Goal: Transaction & Acquisition: Purchase product/service

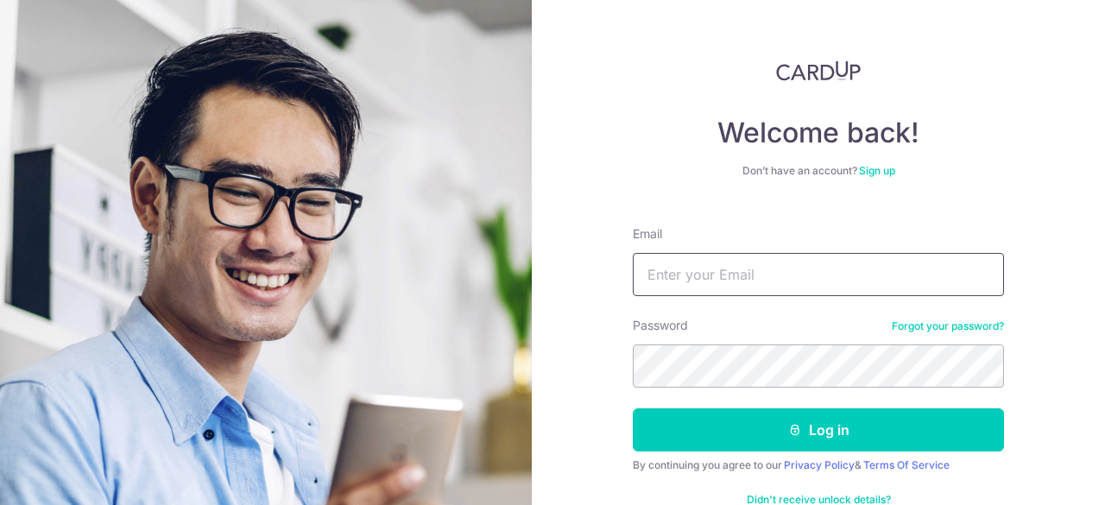
click at [662, 281] on input "Email" at bounding box center [818, 274] width 371 height 43
type input "[EMAIL_ADDRESS][DOMAIN_NAME]"
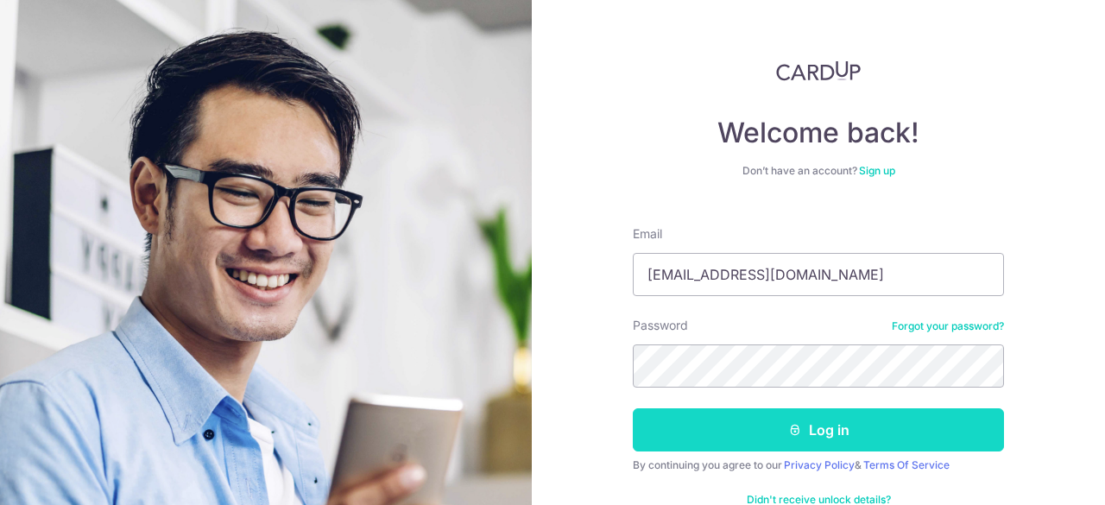
click at [863, 431] on button "Log in" at bounding box center [818, 429] width 371 height 43
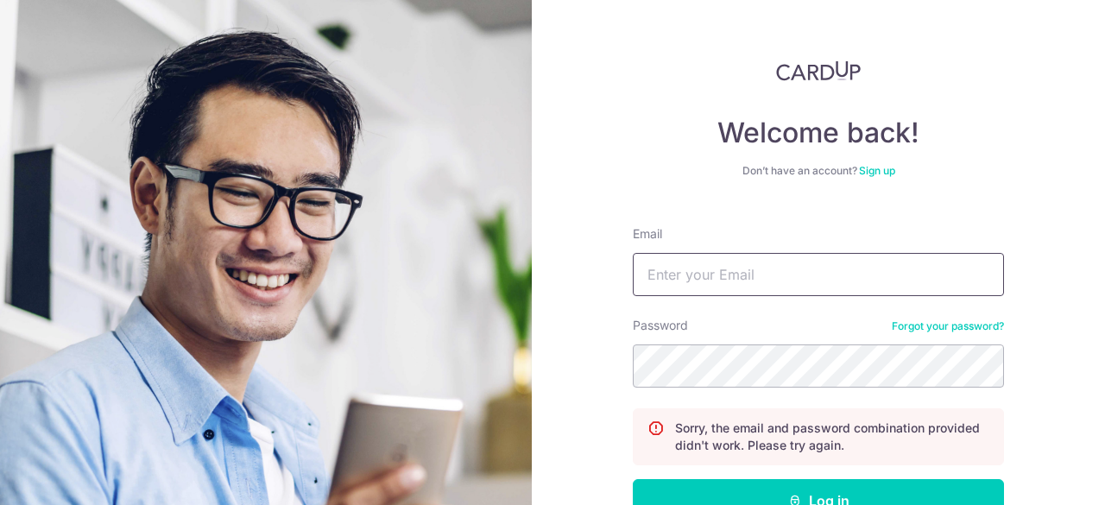
click at [703, 266] on input "Email" at bounding box center [818, 274] width 371 height 43
type input "[EMAIL_ADDRESS][DOMAIN_NAME]"
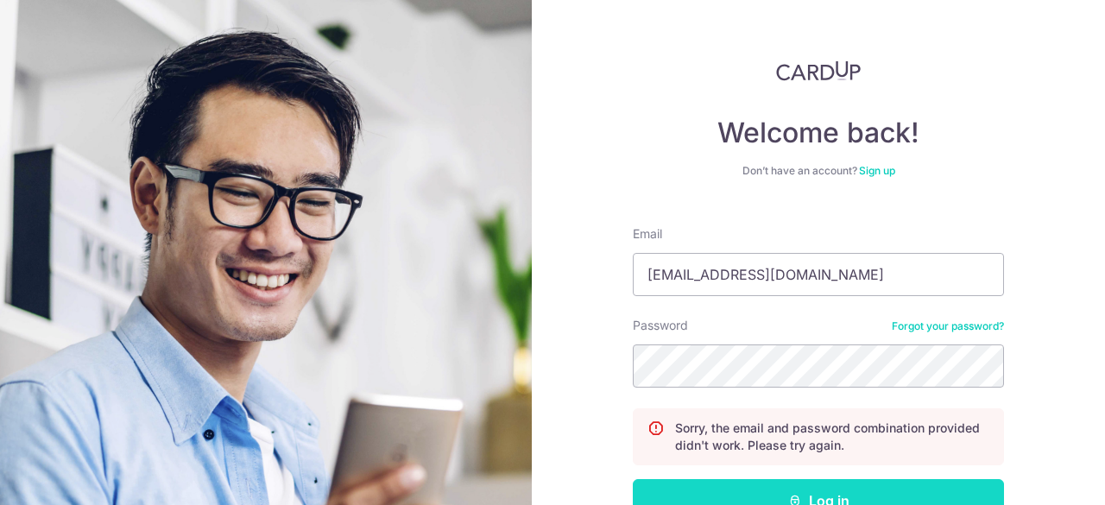
click at [817, 495] on button "Log in" at bounding box center [818, 500] width 371 height 43
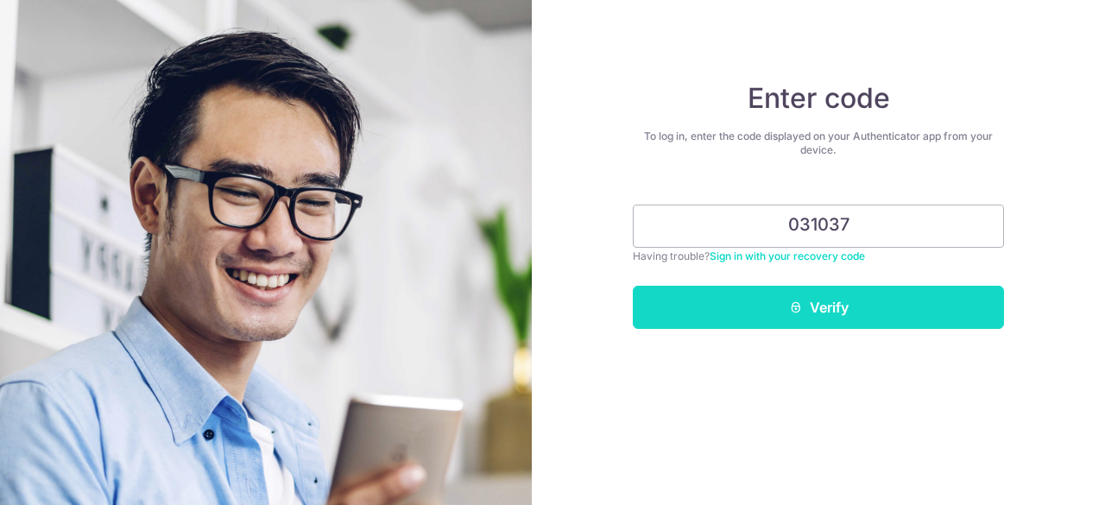
type input "031037"
click at [808, 300] on button "Verify" at bounding box center [818, 307] width 371 height 43
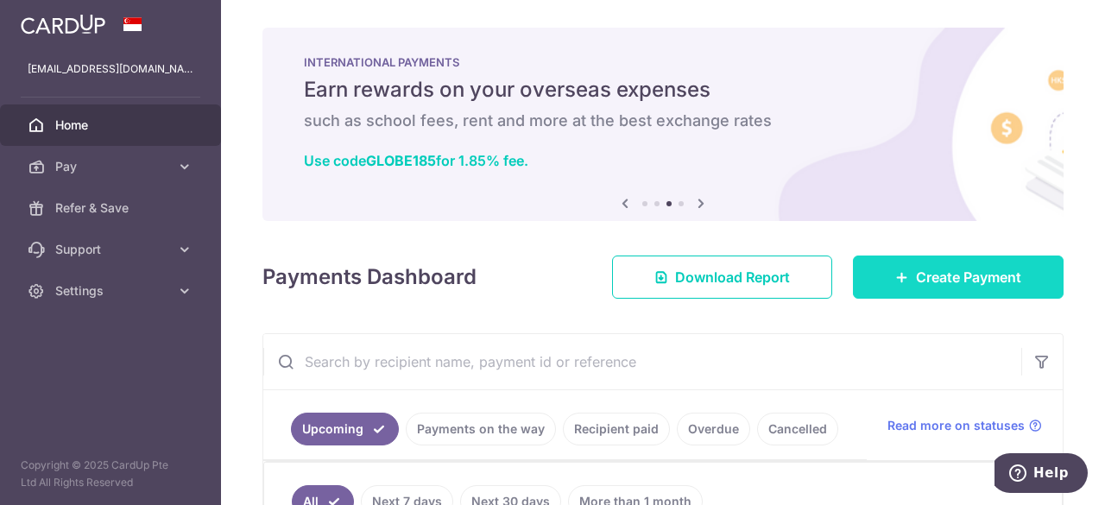
click at [960, 278] on span "Create Payment" at bounding box center [968, 277] width 105 height 21
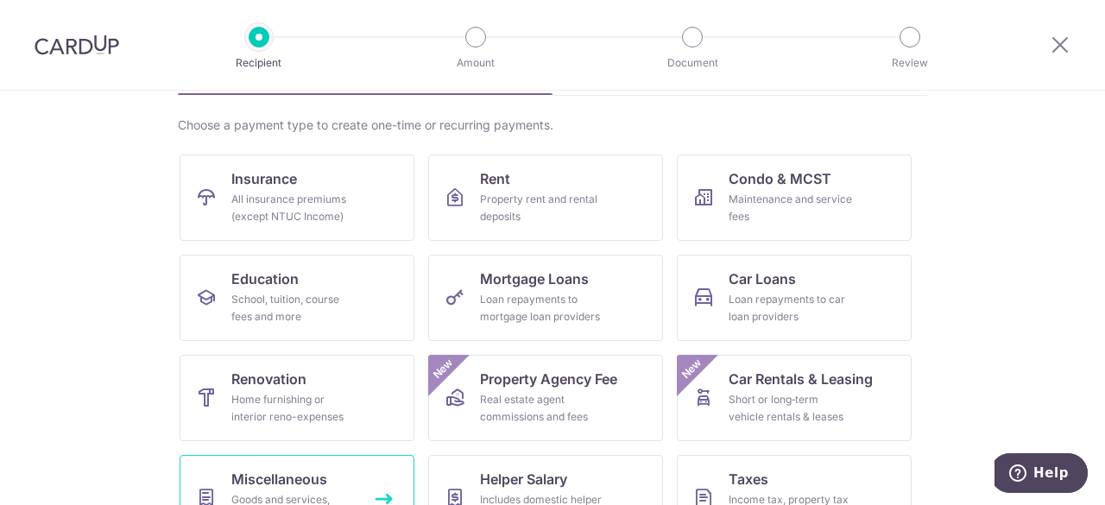
scroll to position [94, 0]
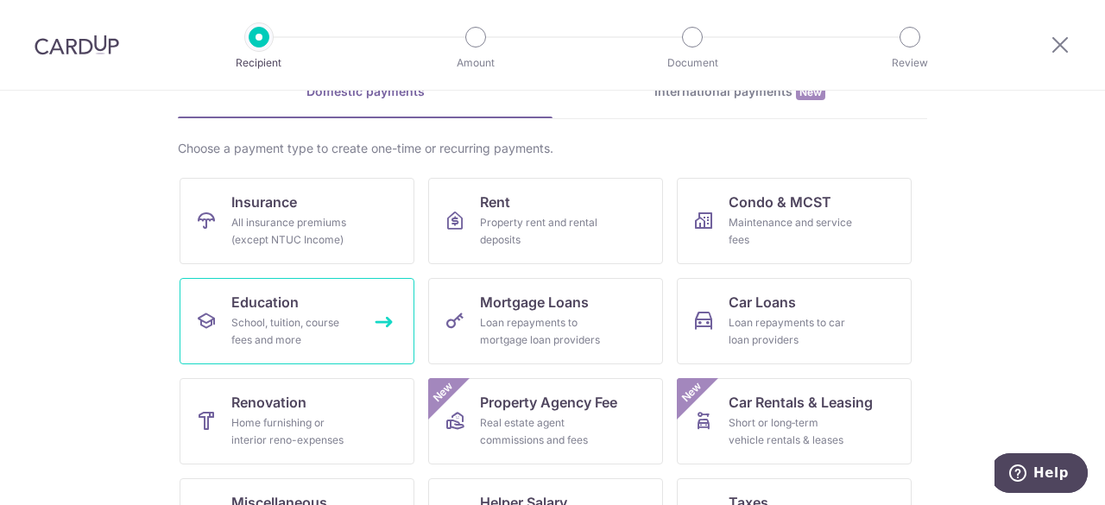
click at [310, 319] on div "School, tuition, course fees and more" at bounding box center [293, 331] width 124 height 35
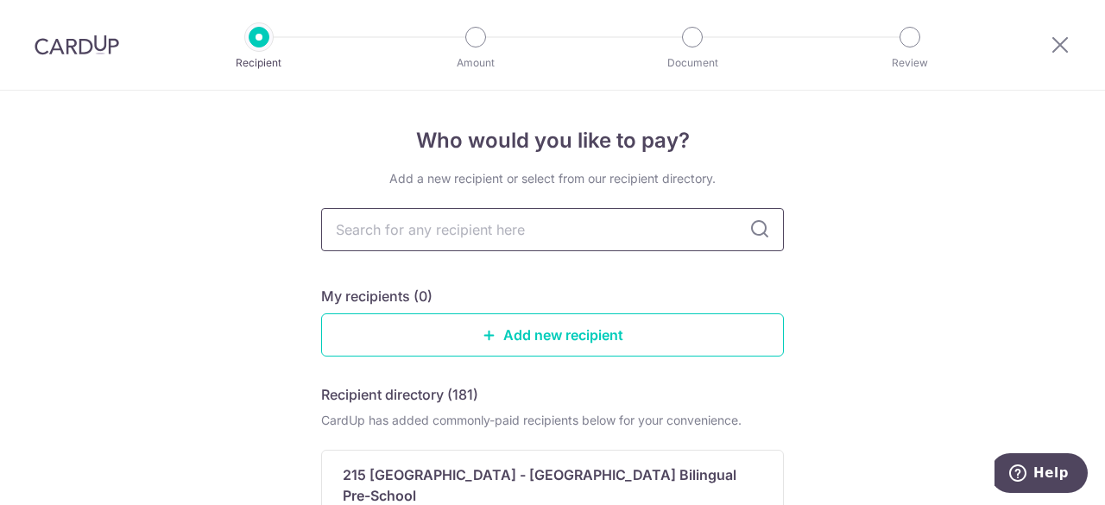
click at [473, 239] on input "text" at bounding box center [552, 229] width 463 height 43
type input "tarbiyy"
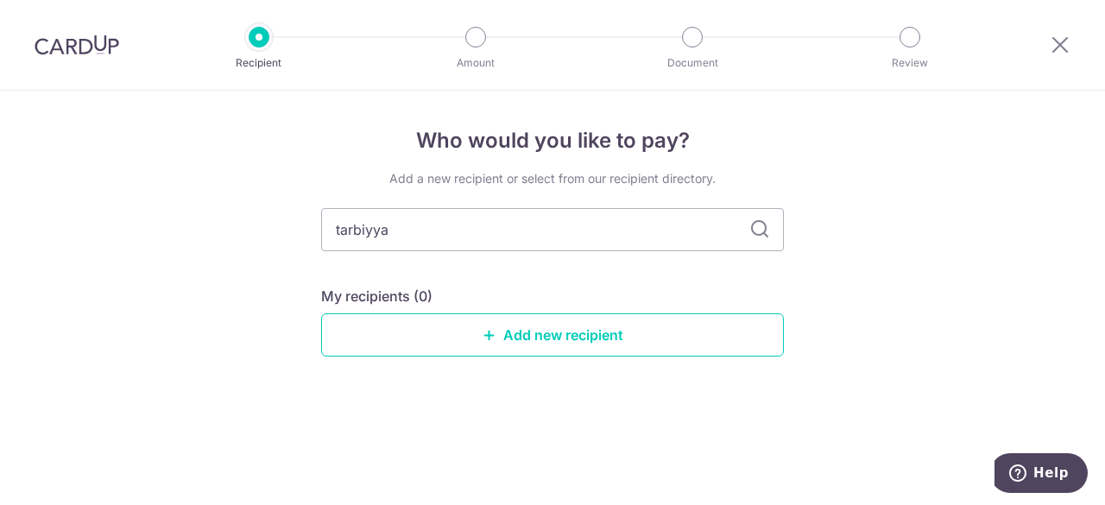
type input "tarbiyyah"
click at [371, 227] on input "tarbiyyah" at bounding box center [552, 229] width 463 height 43
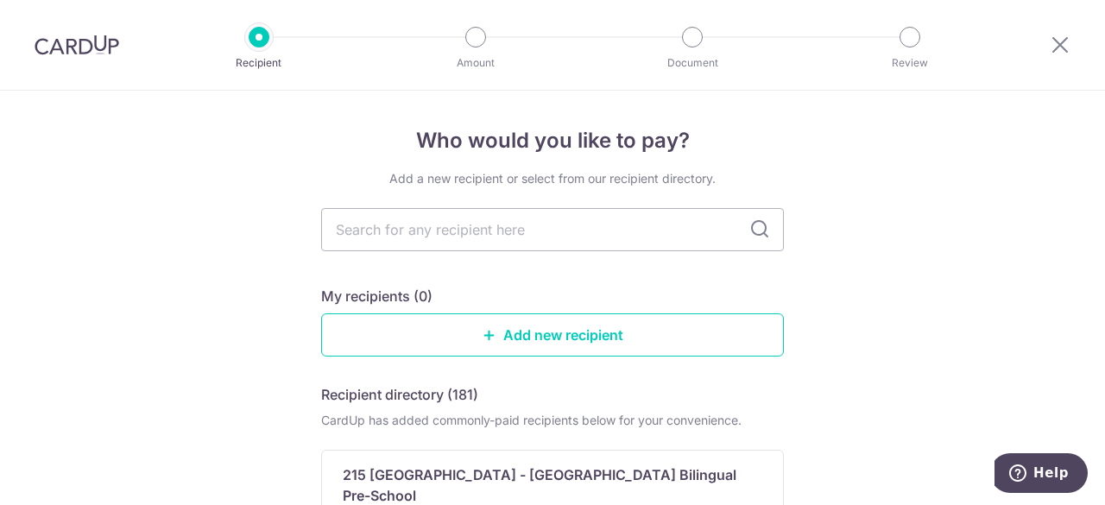
click at [760, 231] on icon at bounding box center [760, 229] width 21 height 21
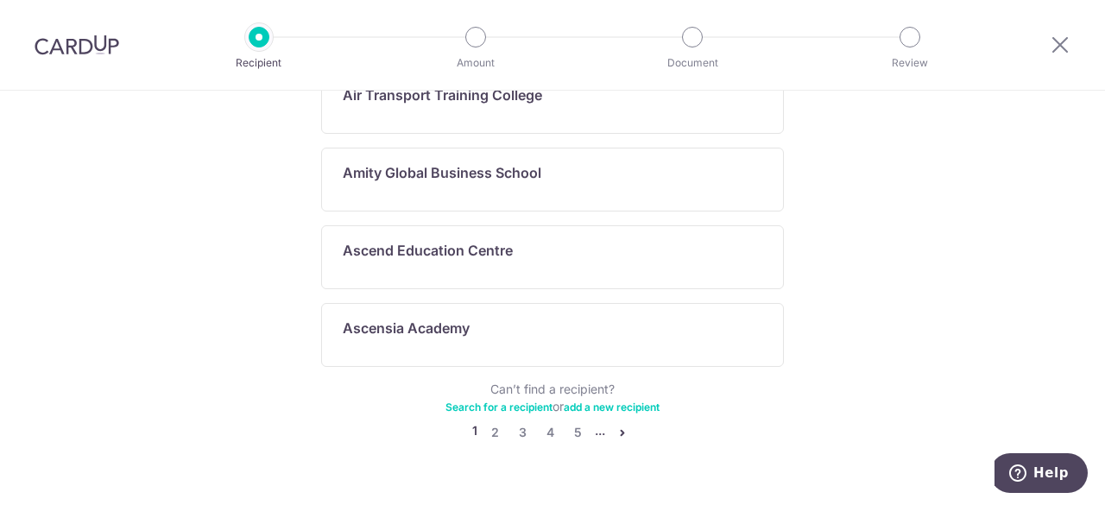
scroll to position [1070, 0]
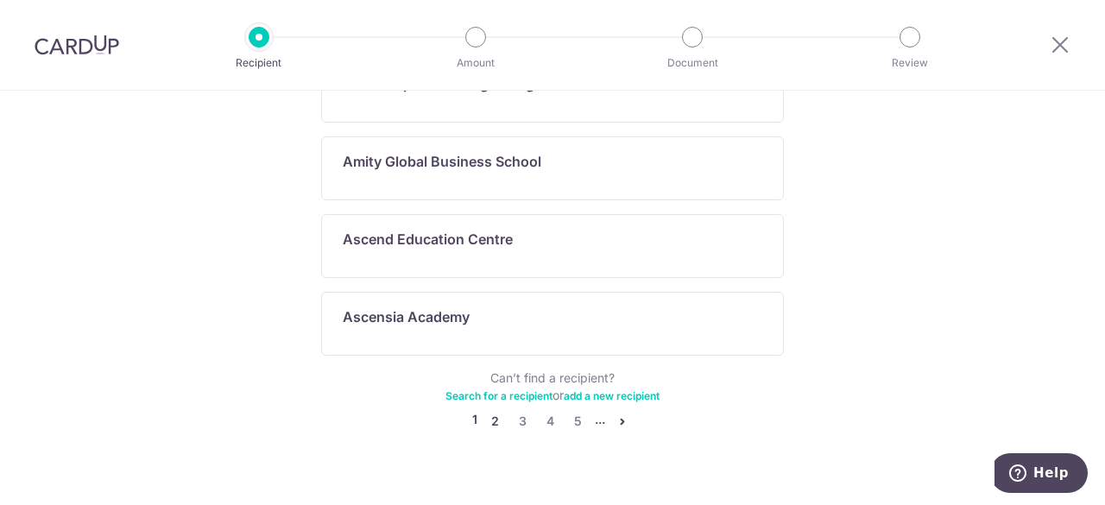
click at [489, 411] on link "2" at bounding box center [494, 421] width 21 height 21
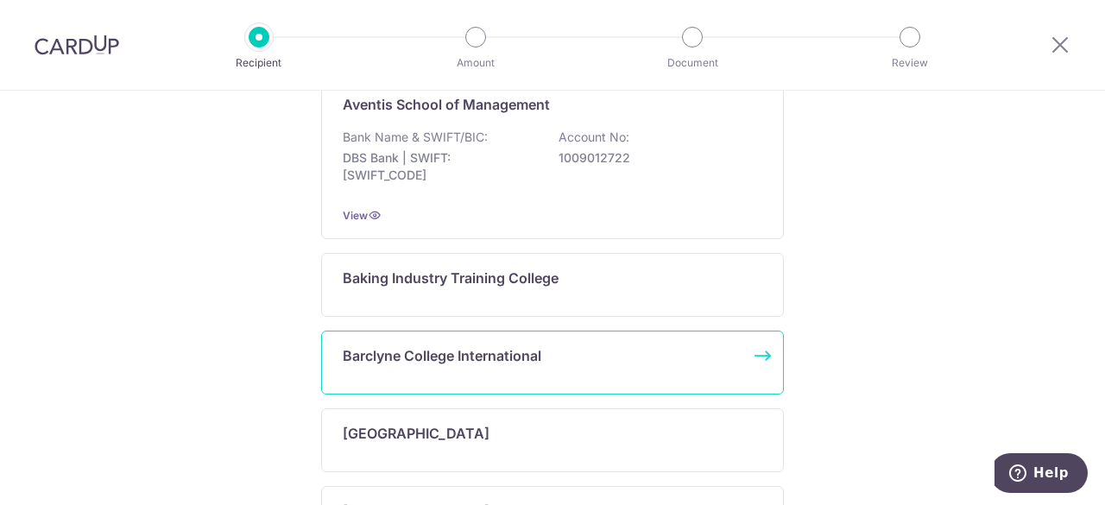
scroll to position [1174, 0]
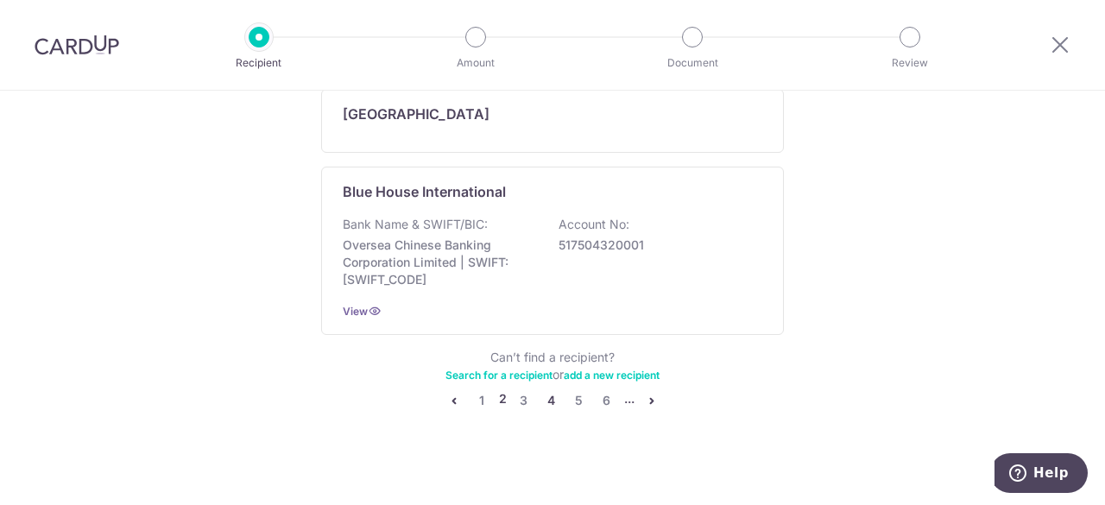
click at [545, 391] on link "4" at bounding box center [551, 400] width 21 height 21
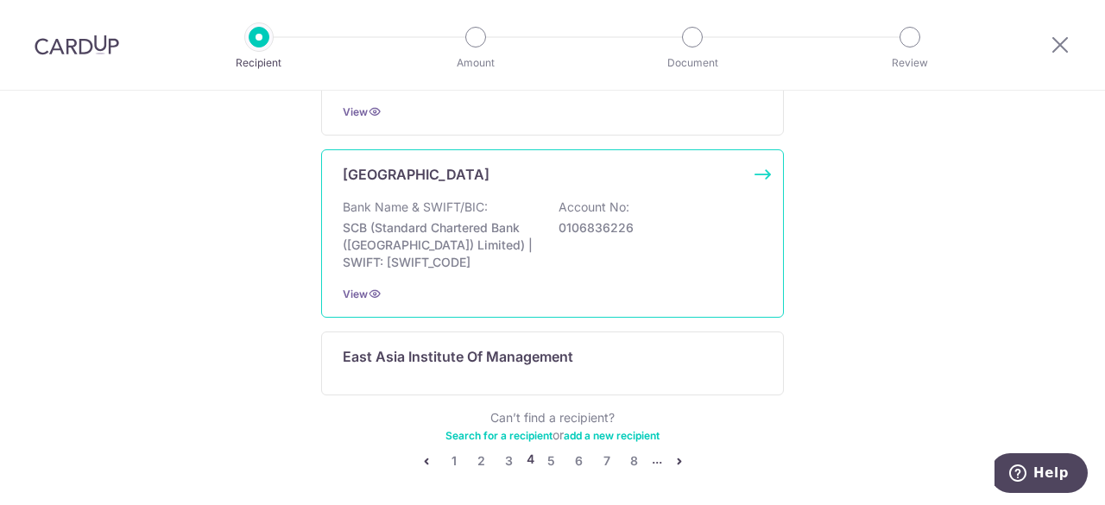
scroll to position [1183, 0]
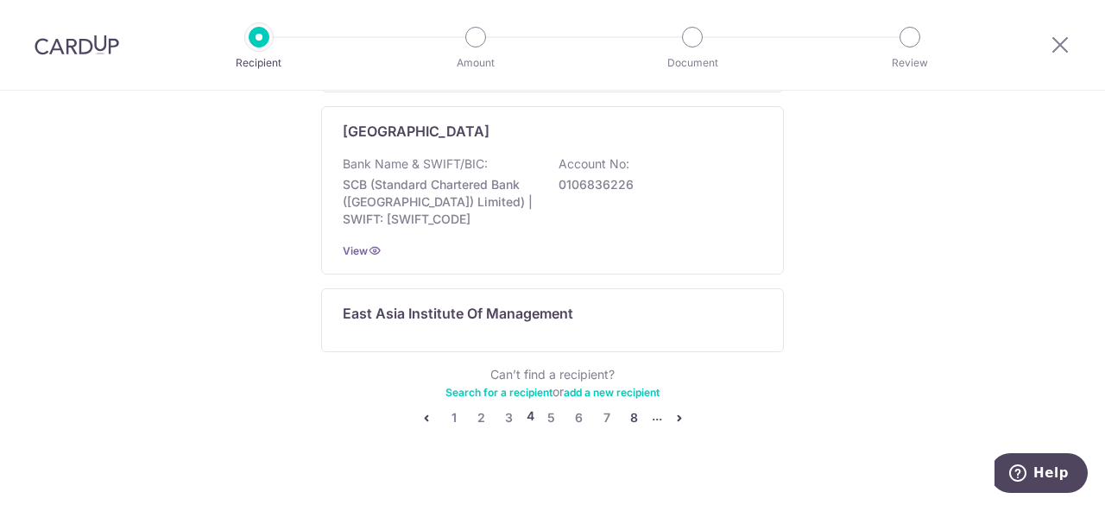
click at [625, 408] on link "8" at bounding box center [634, 418] width 21 height 21
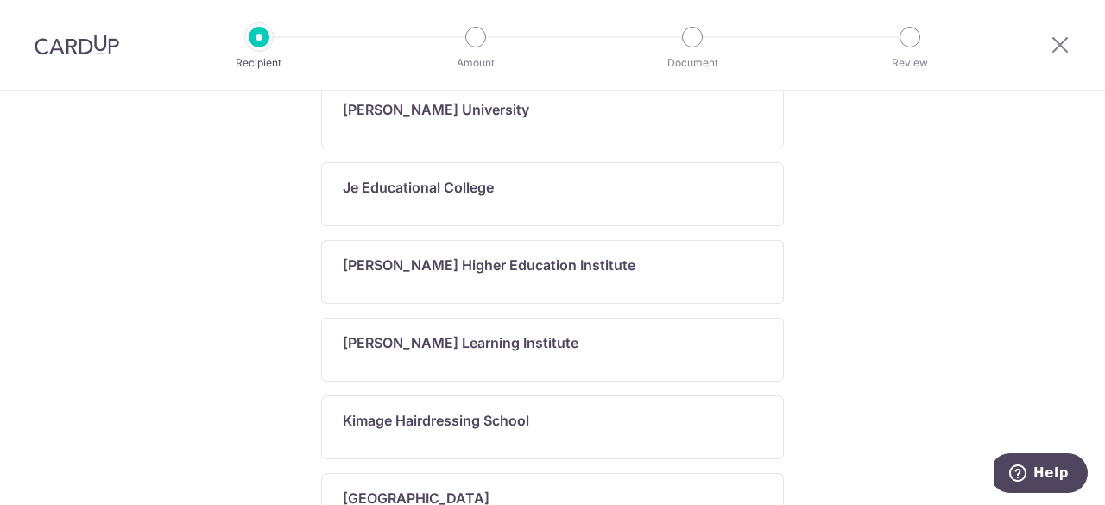
scroll to position [1278, 0]
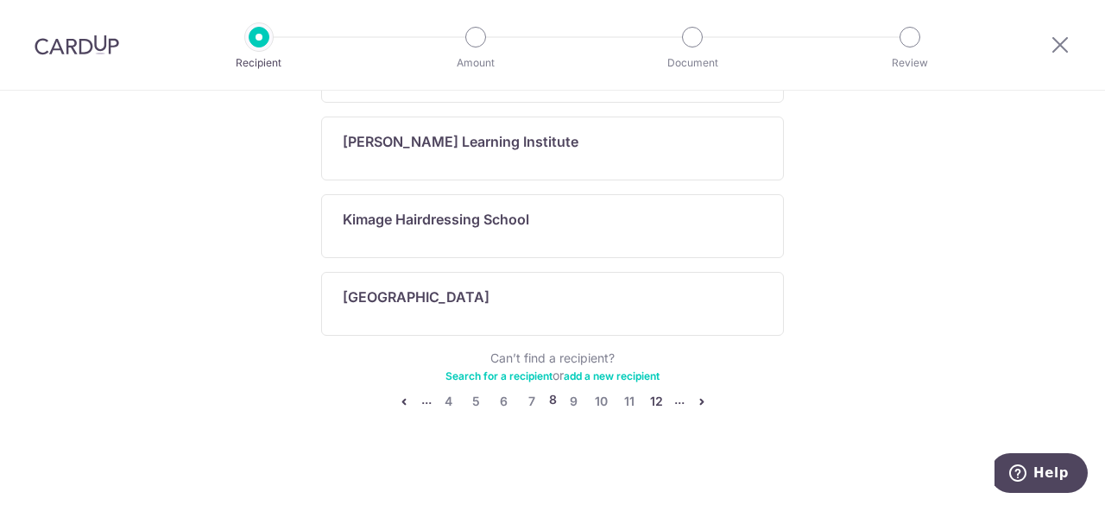
click at [653, 396] on link "12" at bounding box center [657, 401] width 21 height 21
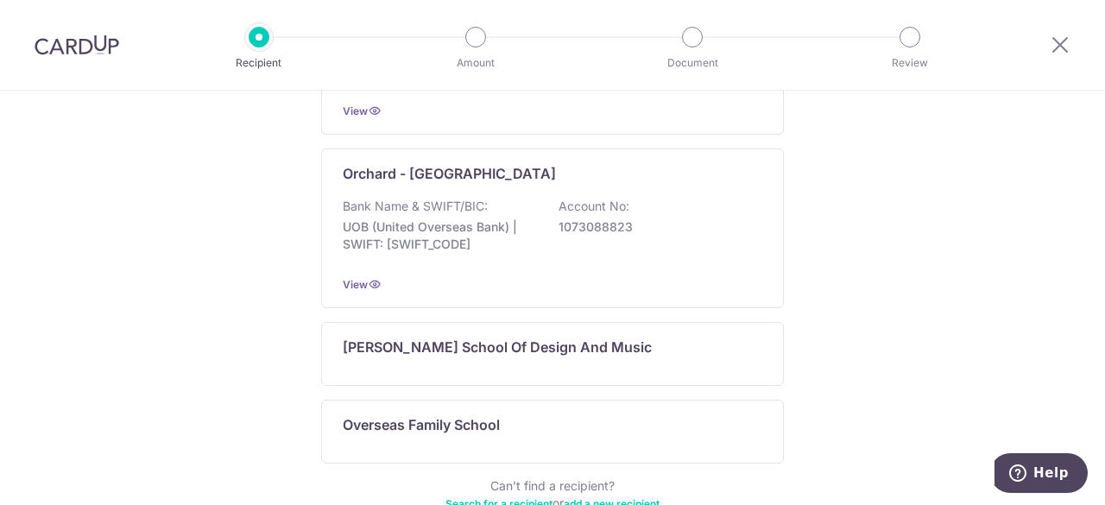
scroll to position [1365, 0]
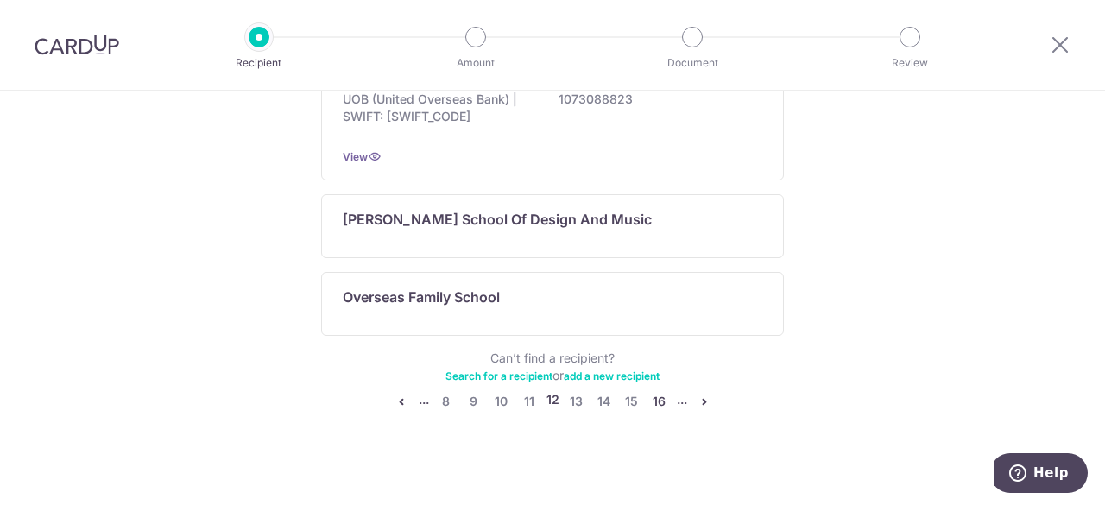
click at [651, 391] on link "16" at bounding box center [659, 401] width 21 height 21
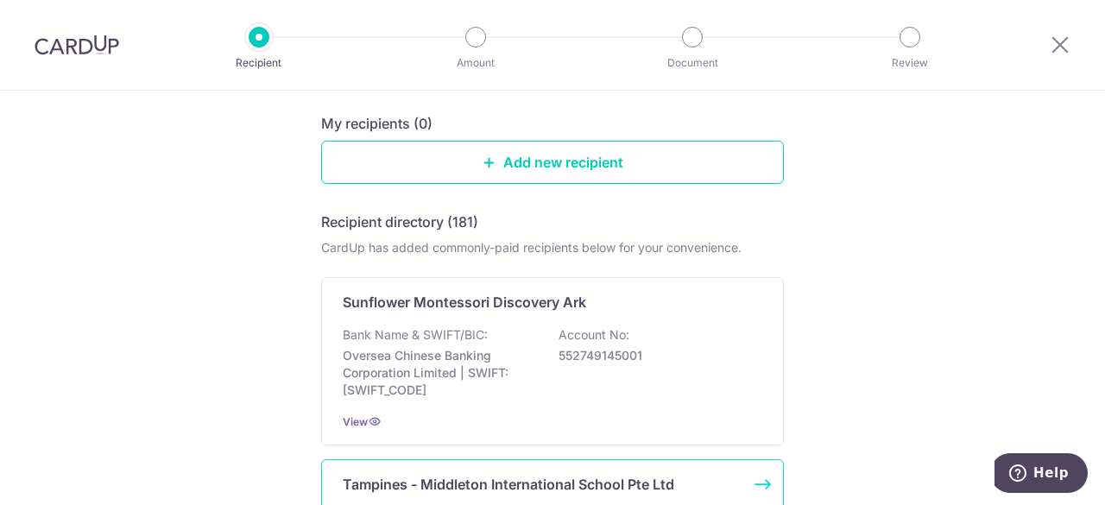
scroll to position [0, 0]
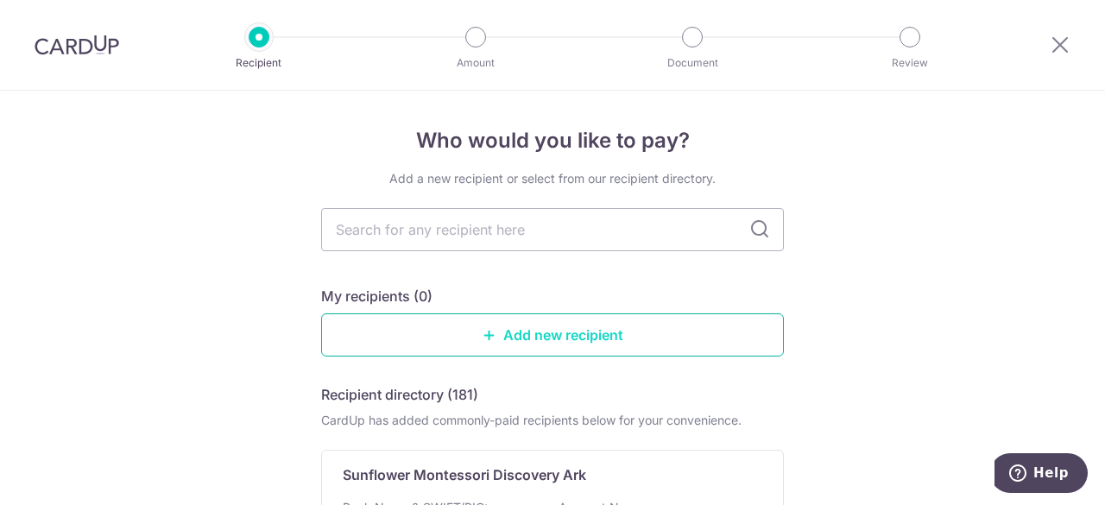
click at [569, 339] on link "Add new recipient" at bounding box center [552, 334] width 463 height 43
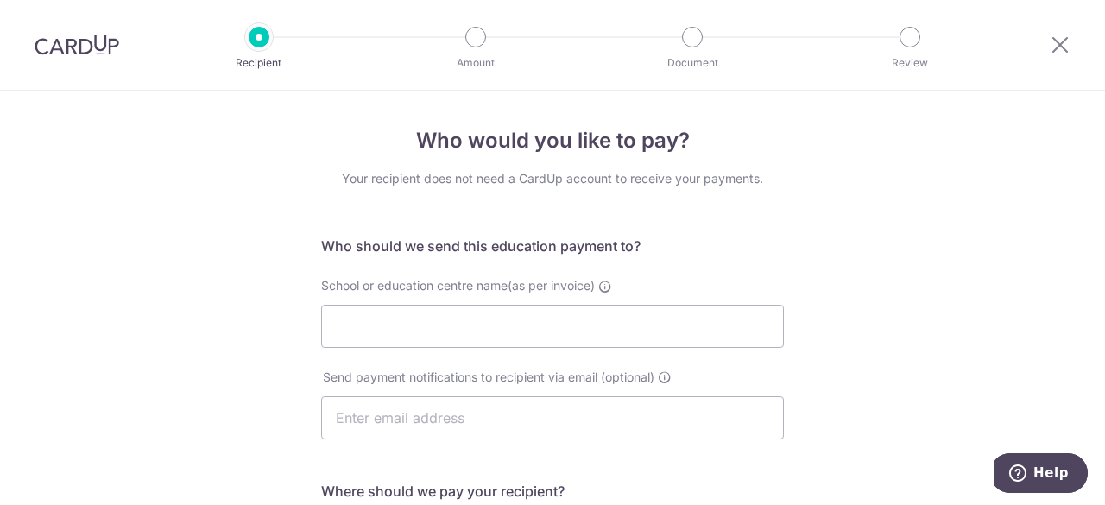
click at [231, 276] on div "Who would you like to pay? Your recipient does not need a CardUp account to rec…" at bounding box center [552, 502] width 1105 height 822
click at [418, 335] on input "School or education centre name(as per invoice)" at bounding box center [552, 326] width 463 height 43
paste input "Tarbiyyah North"
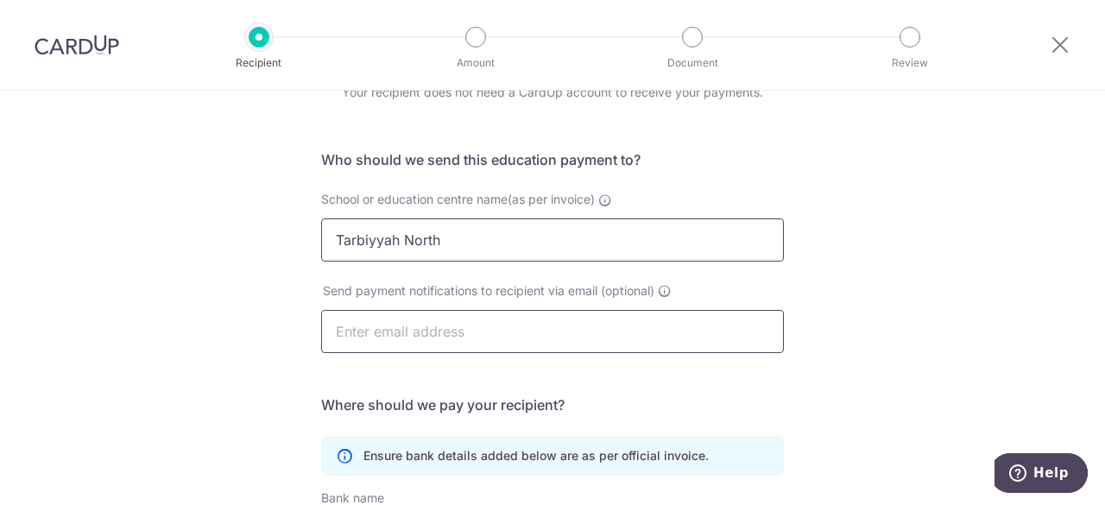
type input "Tarbiyyah North"
click at [387, 331] on input "text" at bounding box center [552, 331] width 463 height 43
click at [181, 294] on div "Who would you like to pay? Your recipient does not need a CardUp account to rec…" at bounding box center [552, 415] width 1105 height 822
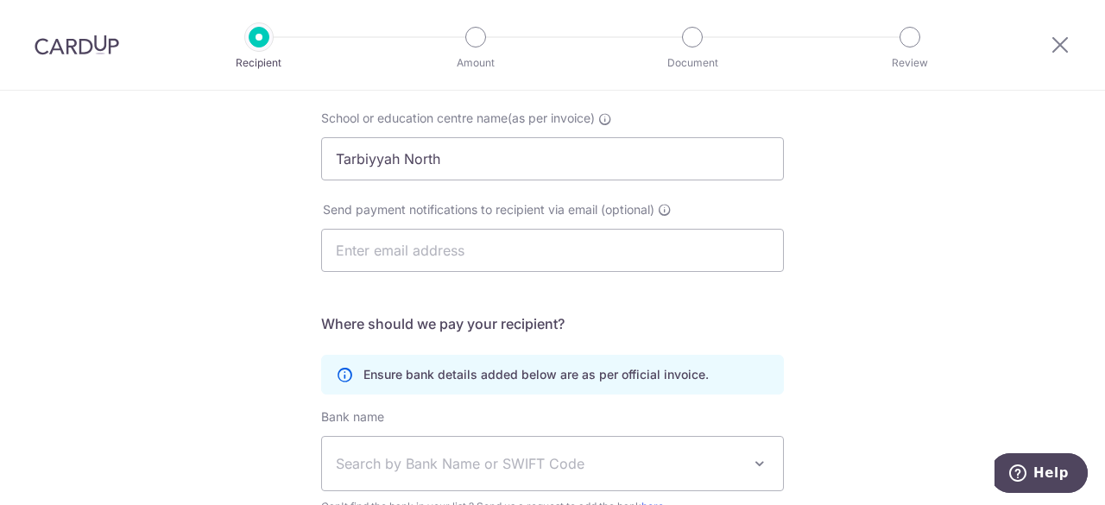
scroll to position [259, 0]
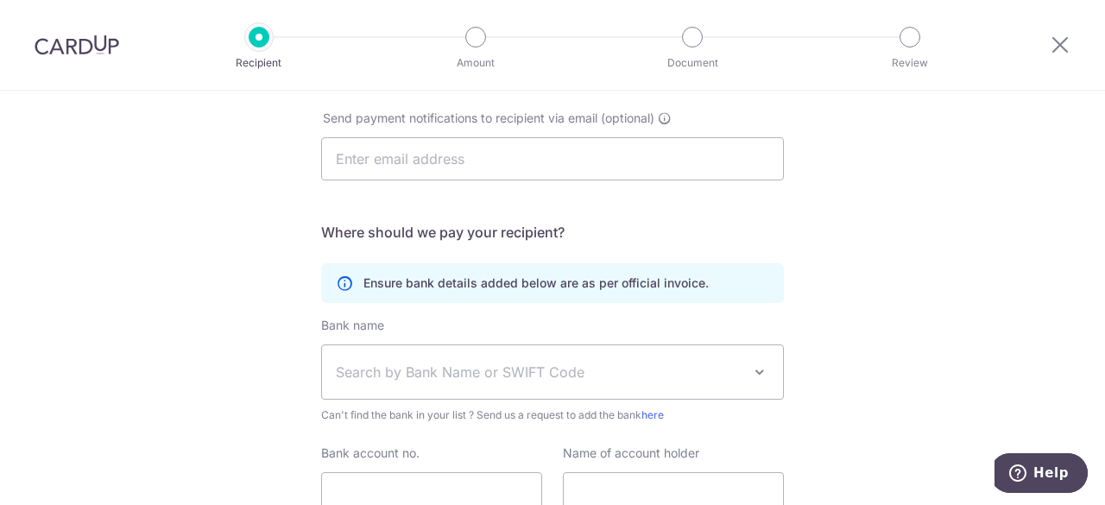
click at [525, 370] on span "Search by Bank Name or SWIFT Code" at bounding box center [539, 372] width 406 height 21
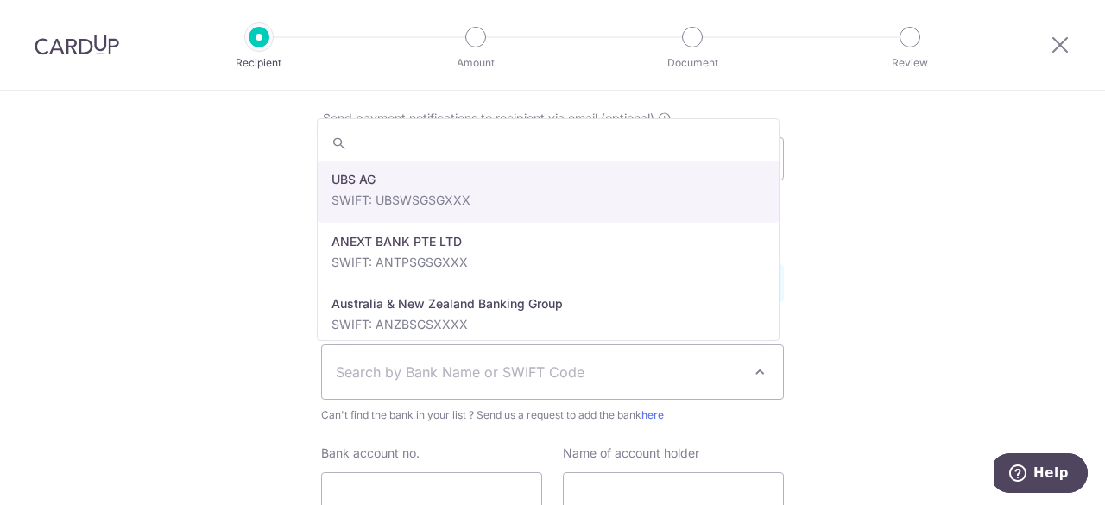
click at [525, 370] on span "Search by Bank Name or SWIFT Code" at bounding box center [539, 372] width 406 height 21
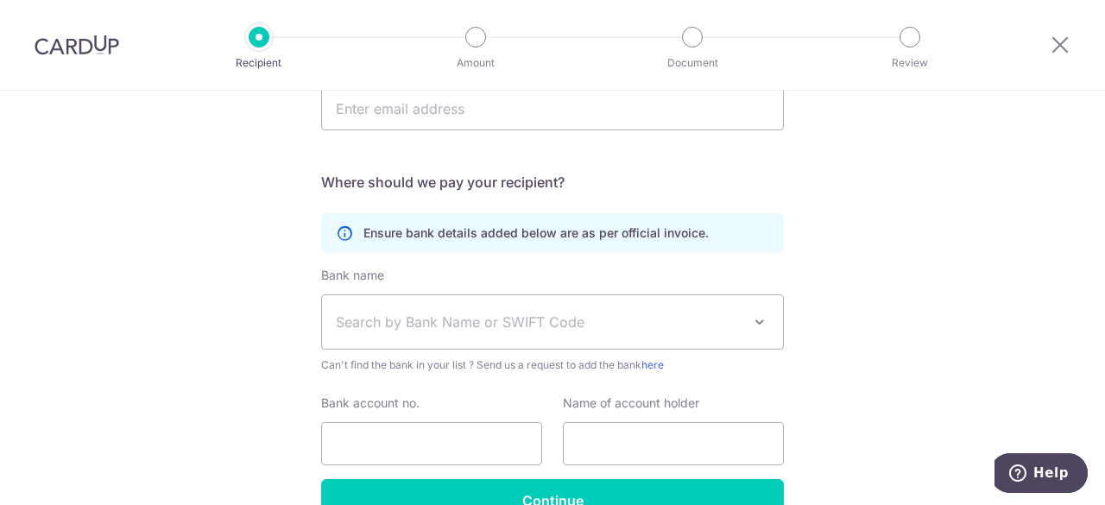
scroll to position [345, 0]
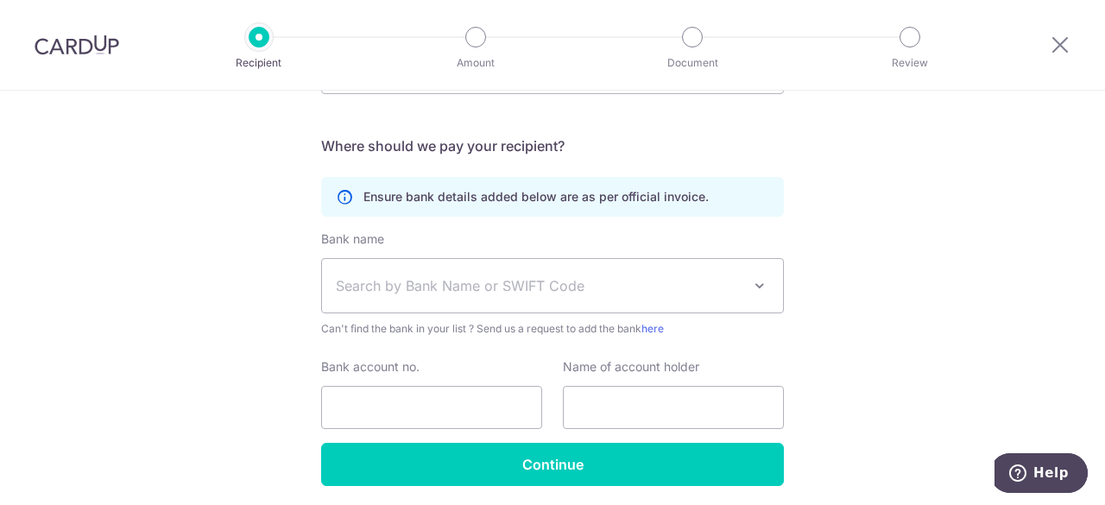
click at [73, 222] on div "Who would you like to pay? Your recipient does not need a CardUp account to rec…" at bounding box center [552, 156] width 1105 height 822
click at [487, 293] on span "Search by Bank Name or SWIFT Code" at bounding box center [539, 285] width 406 height 21
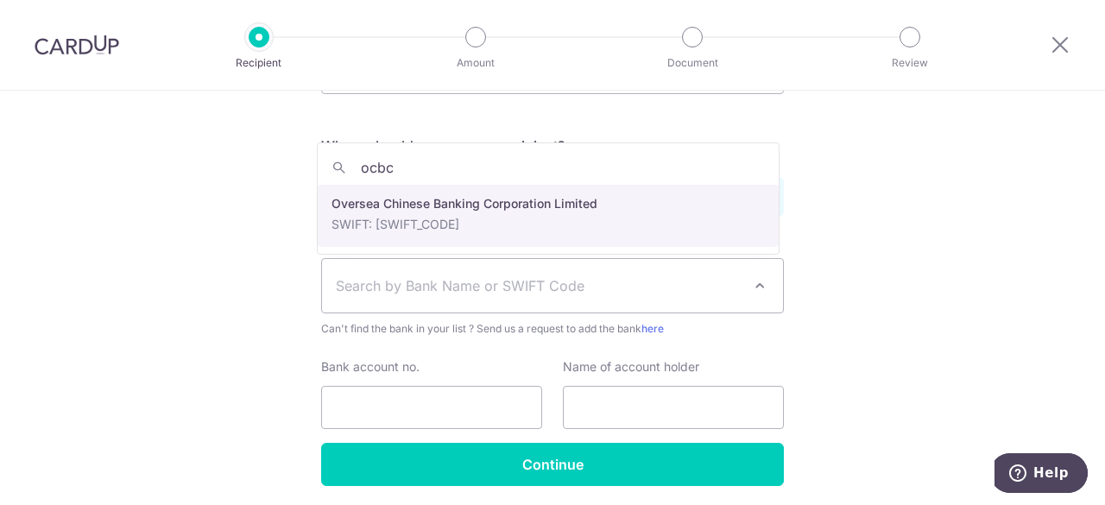
type input "ocbc"
select select "12"
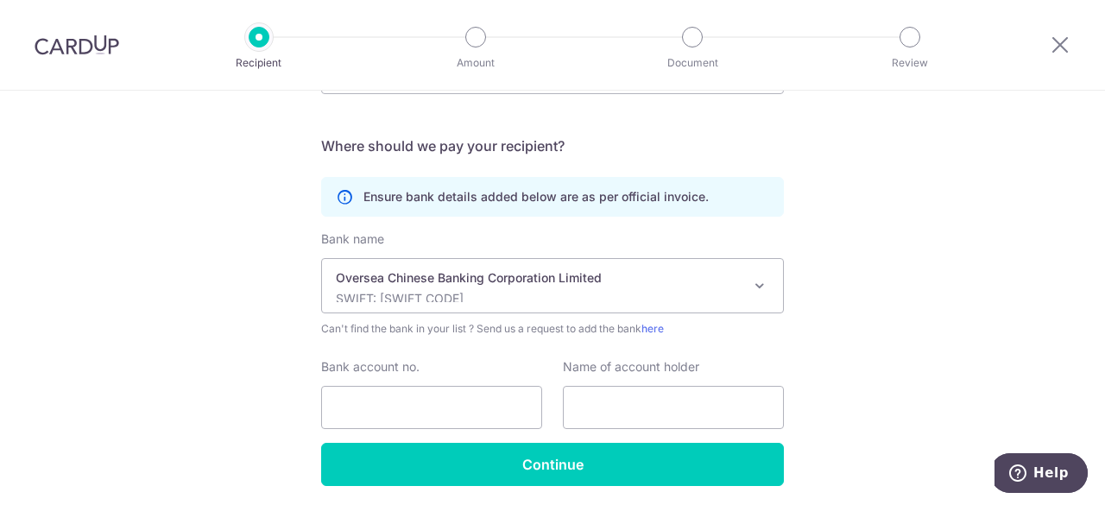
scroll to position [406, 0]
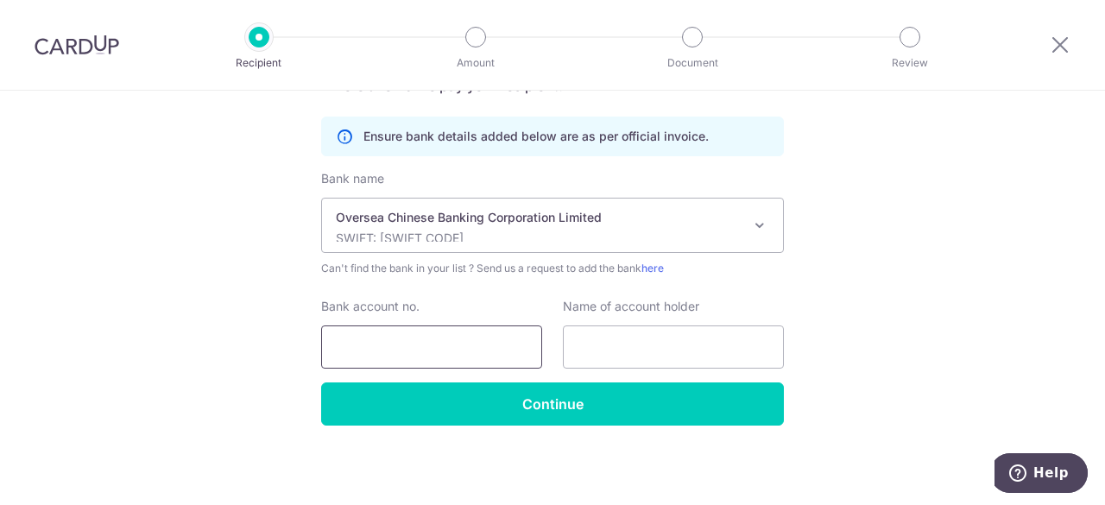
click at [424, 347] on input "Bank account no." at bounding box center [431, 347] width 221 height 43
type input "5"
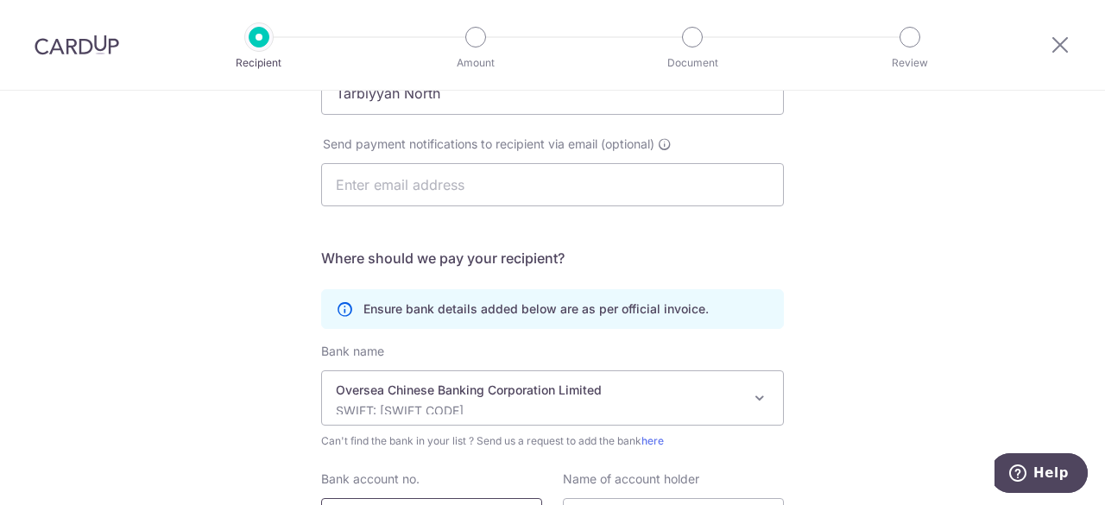
scroll to position [147, 0]
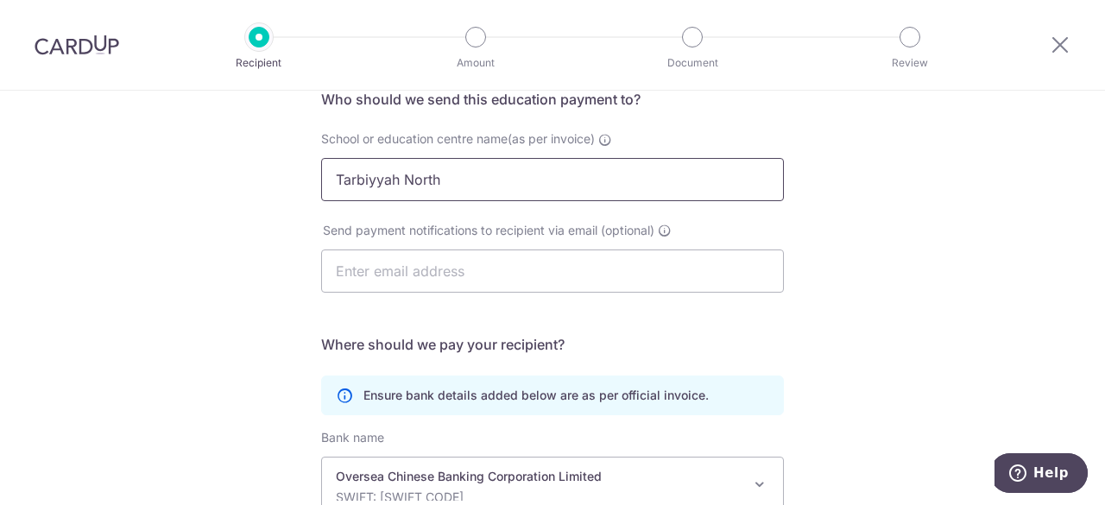
type input "595718164001"
drag, startPoint x: 446, startPoint y: 180, endPoint x: 298, endPoint y: 168, distance: 149.0
click at [299, 168] on div "Who would you like to pay? Your recipient does not need a CardUp account to rec…" at bounding box center [552, 355] width 1105 height 822
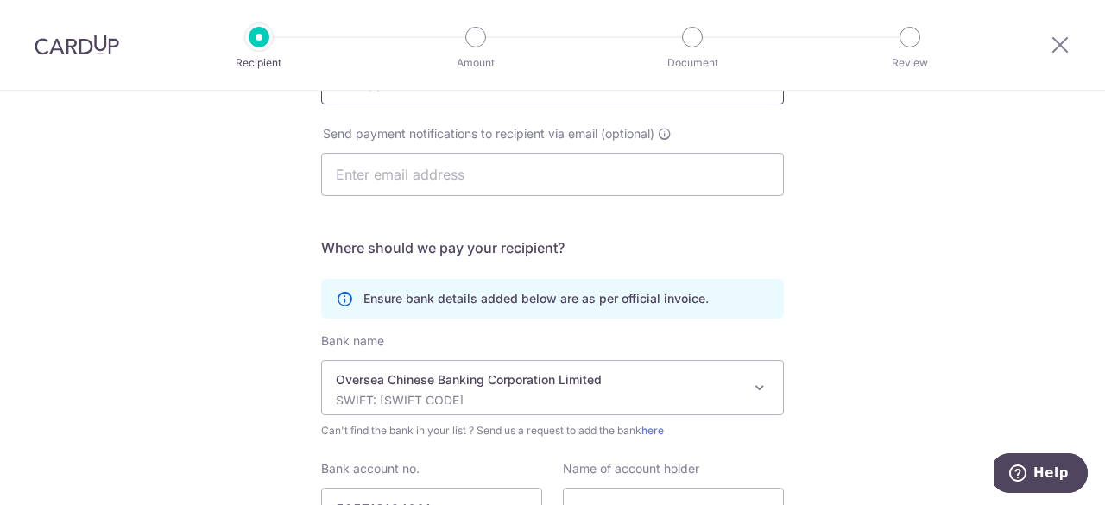
scroll to position [319, 0]
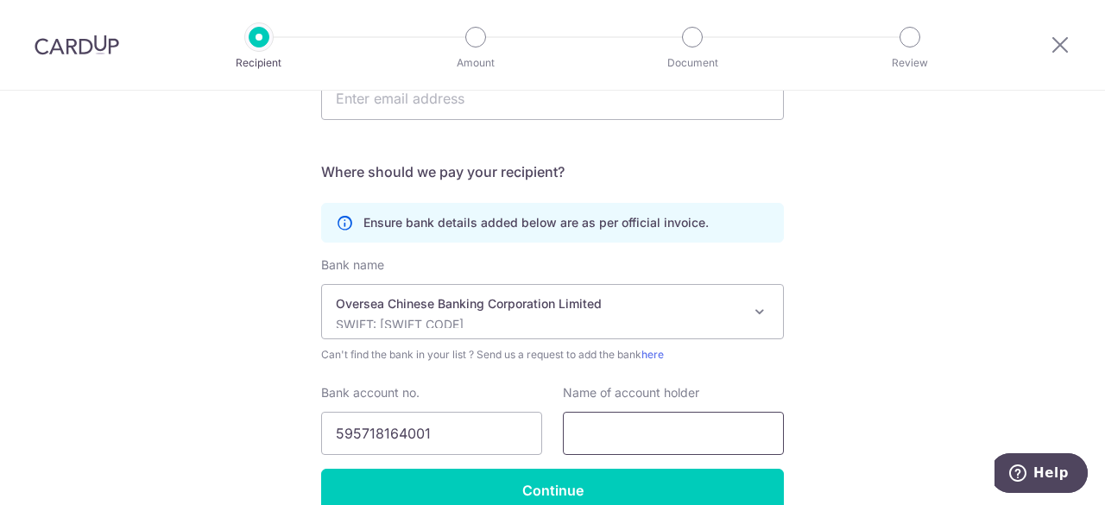
click at [604, 427] on input "text" at bounding box center [673, 433] width 221 height 43
paste input "Tarbiyyah North"
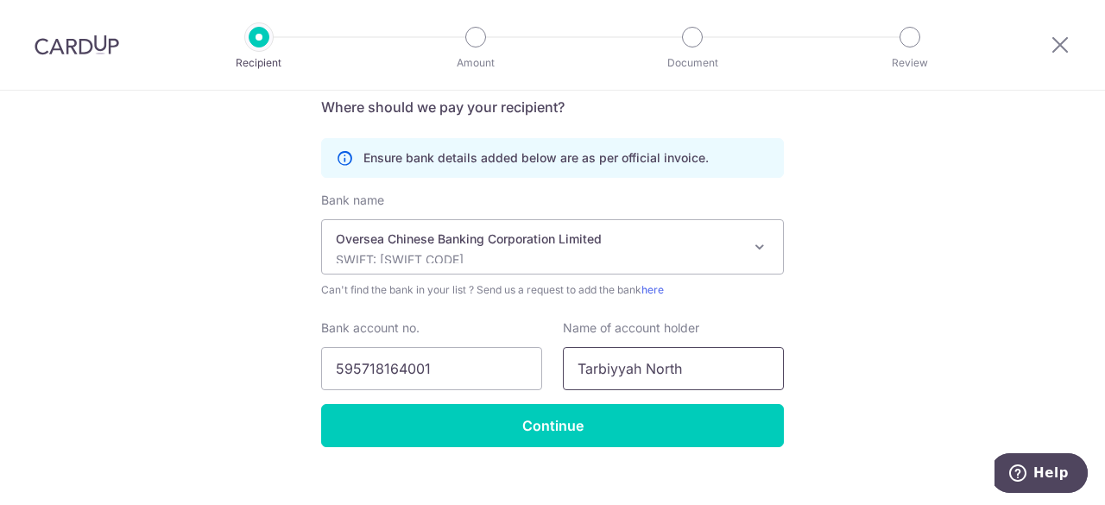
scroll to position [406, 0]
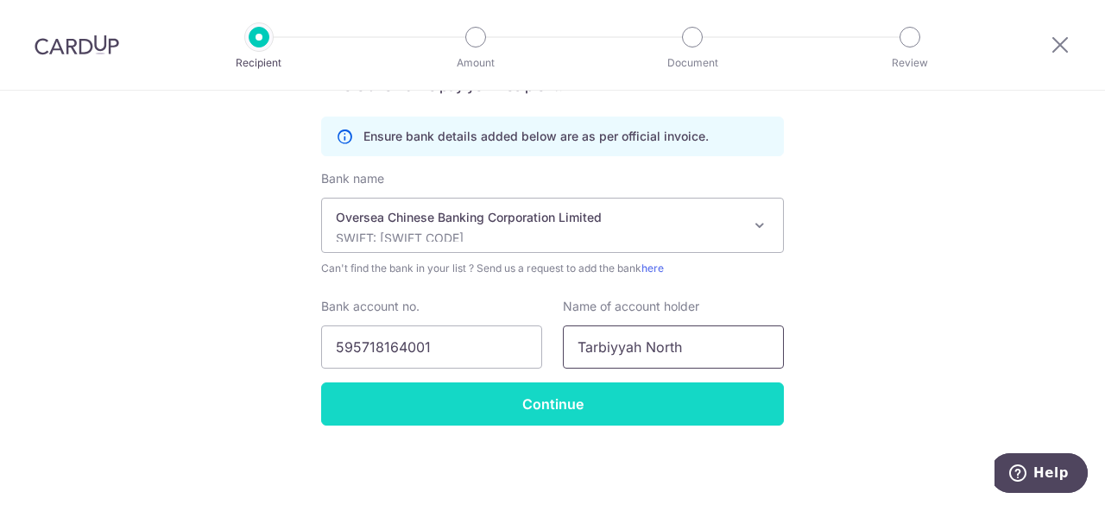
type input "Tarbiyyah North"
click at [565, 405] on input "Continue" at bounding box center [552, 404] width 463 height 43
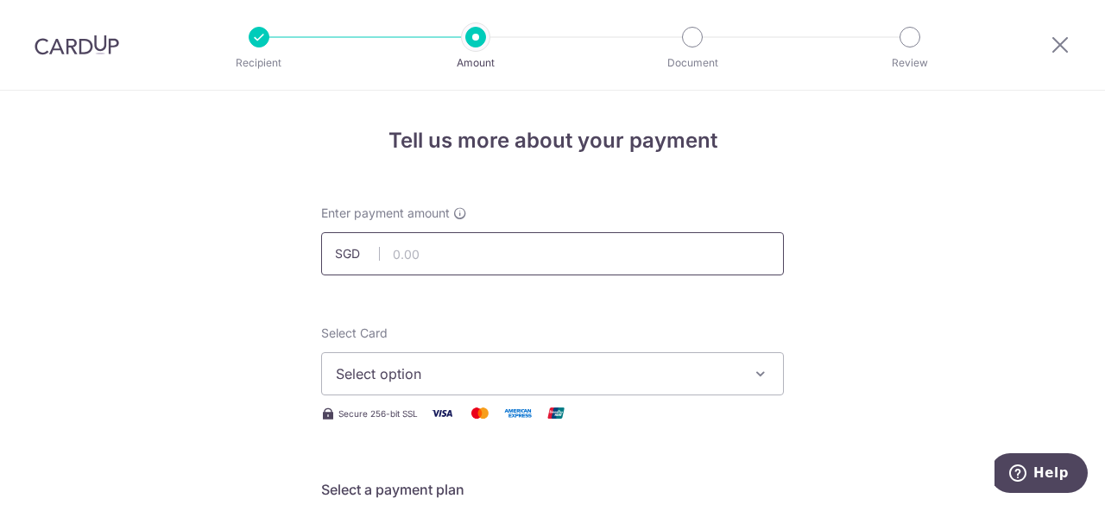
click at [443, 252] on input "text" at bounding box center [552, 253] width 463 height 43
type input "650.00"
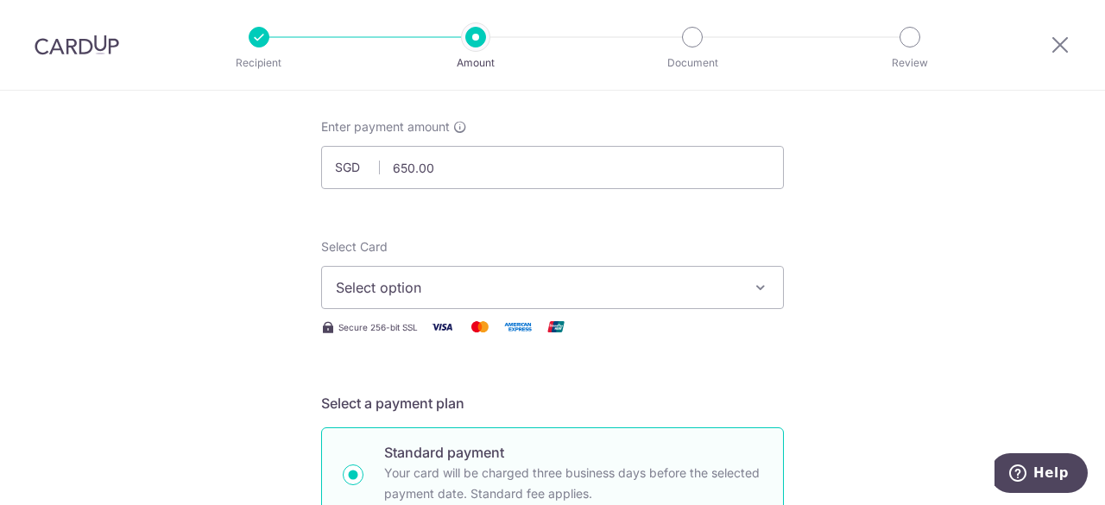
click at [416, 274] on button "Select option" at bounding box center [552, 287] width 463 height 43
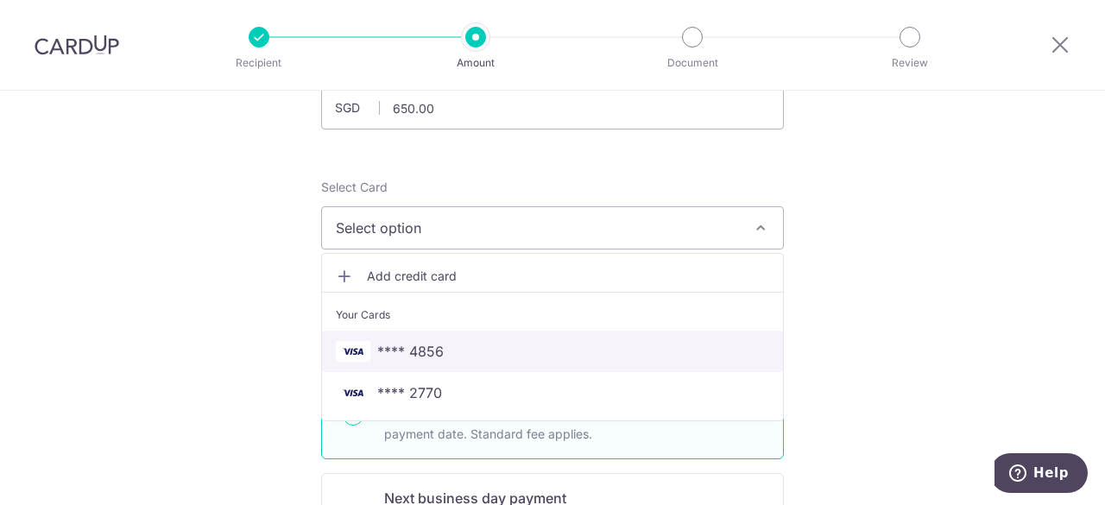
scroll to position [173, 0]
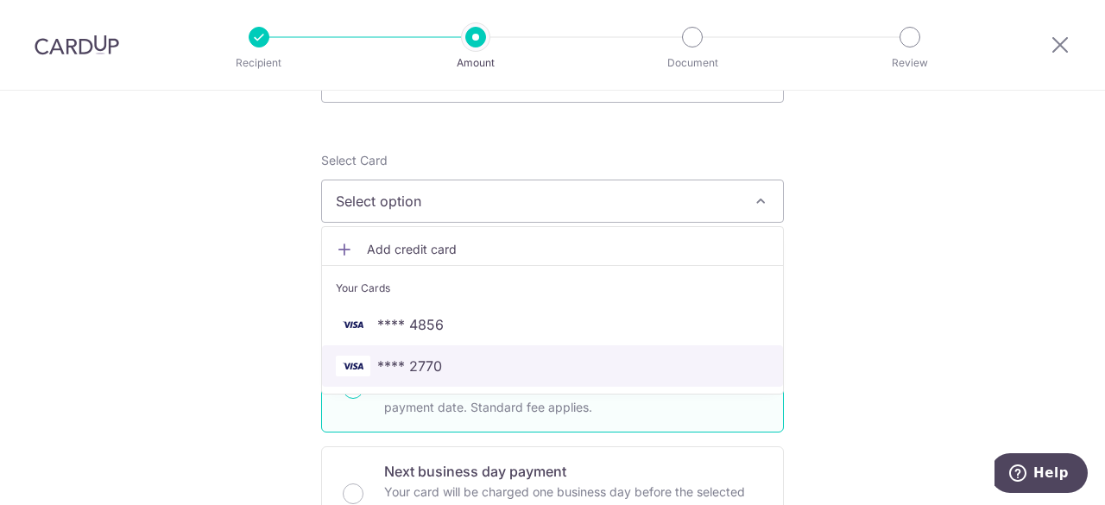
click at [444, 362] on span "**** 2770" at bounding box center [552, 366] width 433 height 21
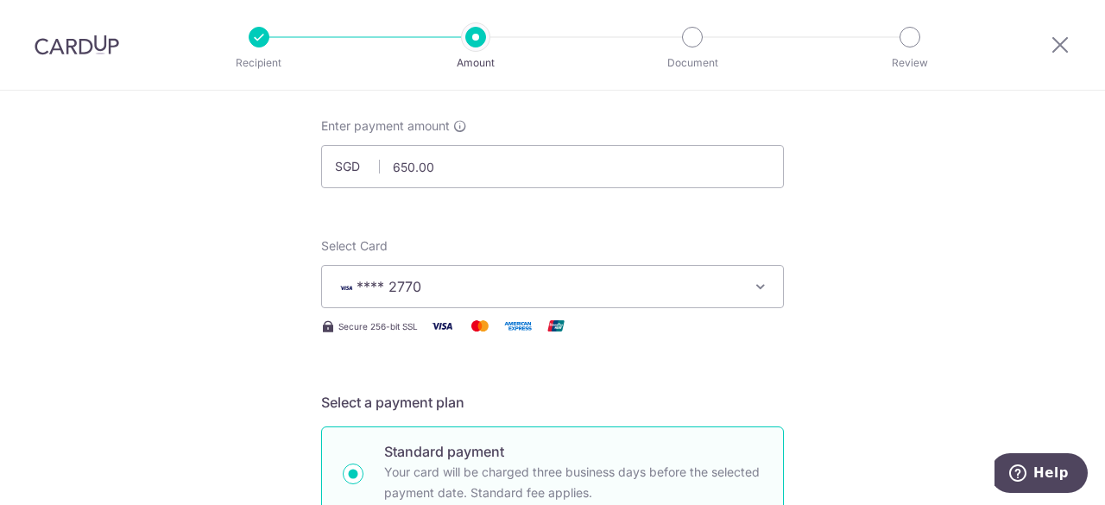
scroll to position [86, 0]
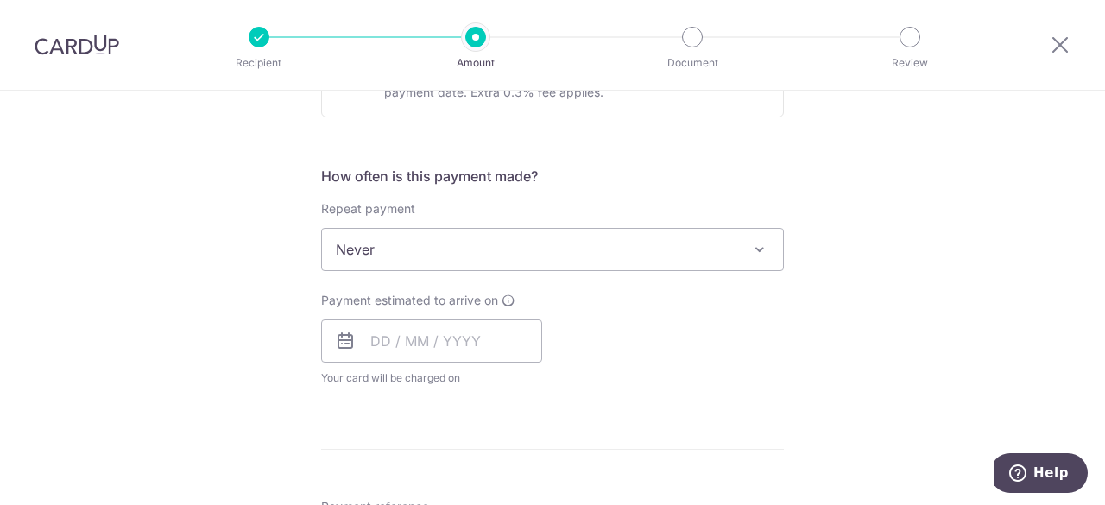
scroll to position [604, 0]
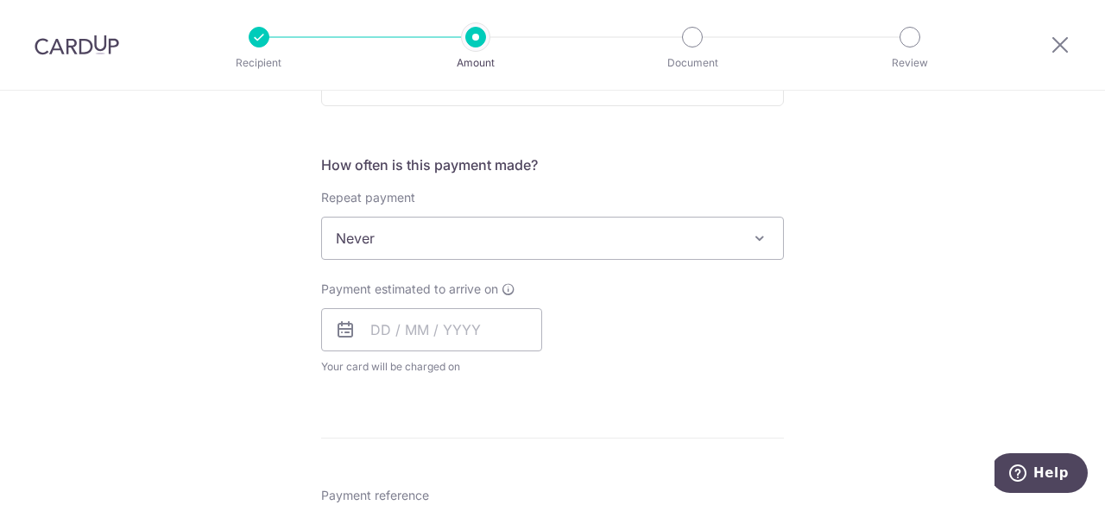
click at [399, 238] on span "Never" at bounding box center [552, 238] width 461 height 41
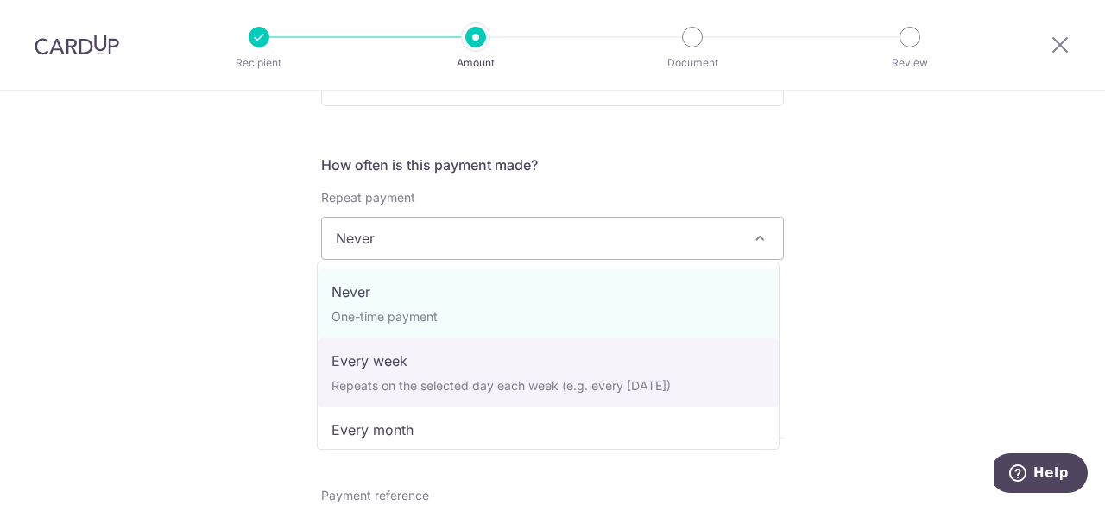
select select "2"
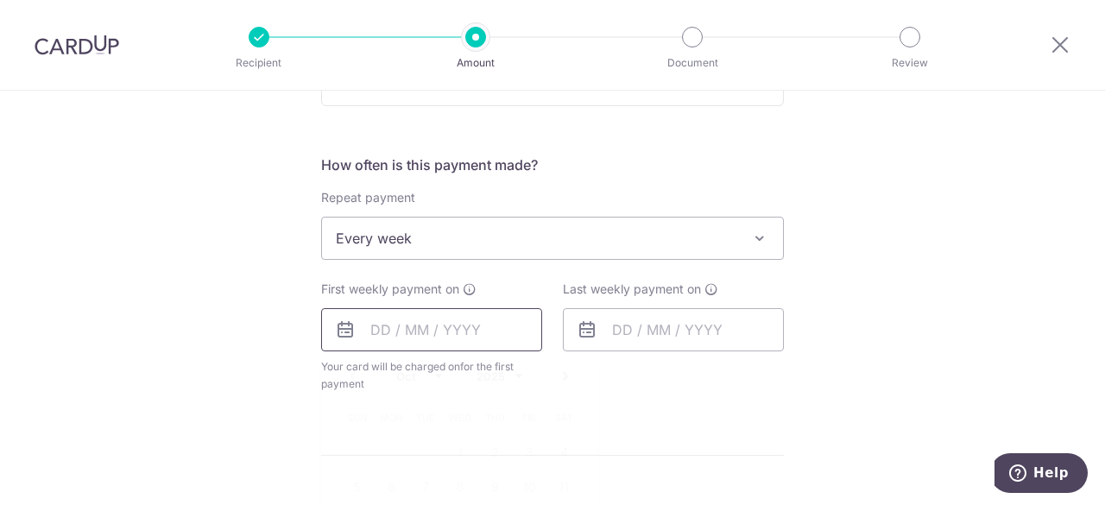
click at [430, 328] on input "text" at bounding box center [431, 329] width 221 height 43
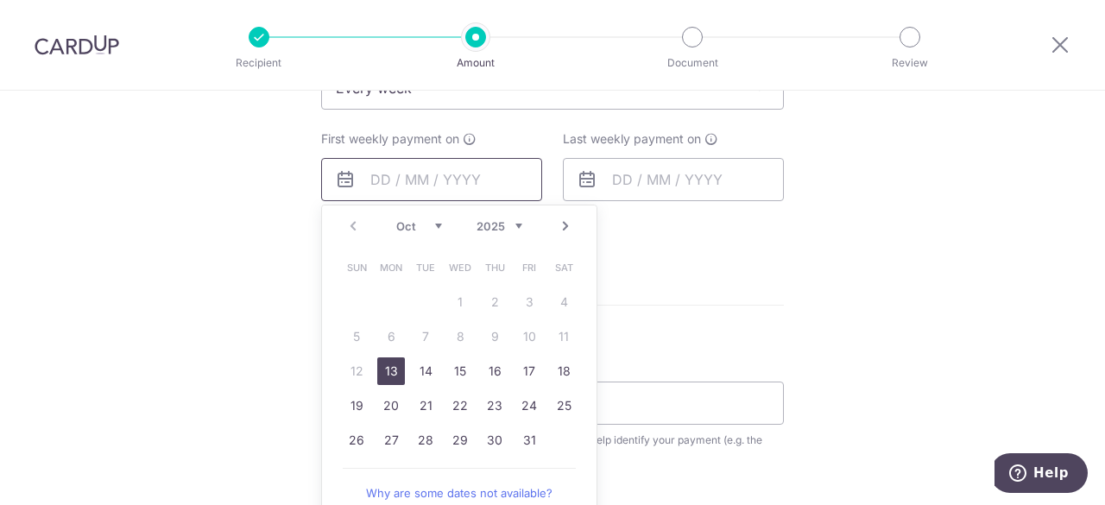
scroll to position [777, 0]
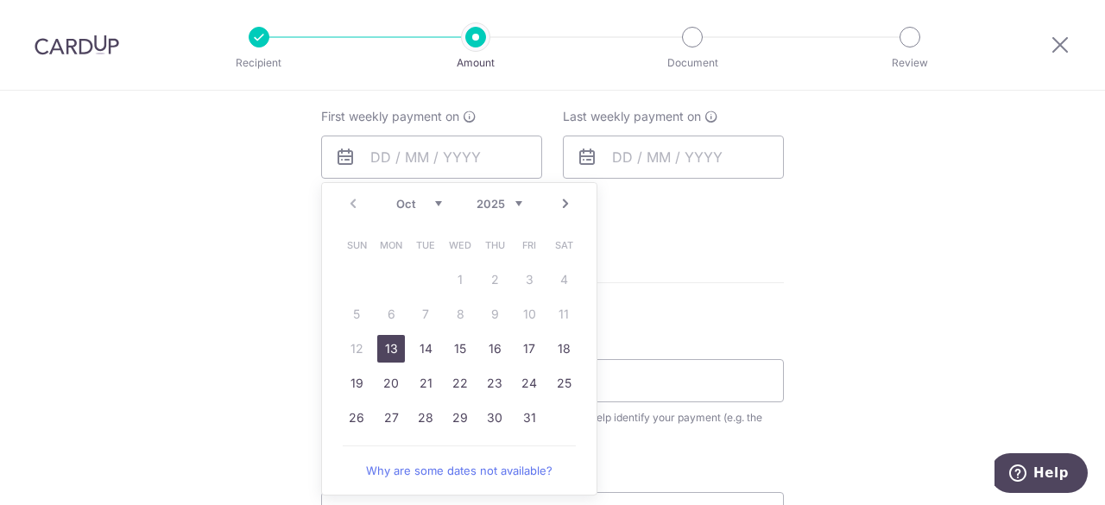
click at [392, 346] on link "13" at bounding box center [391, 349] width 28 height 28
type input "[DATE]"
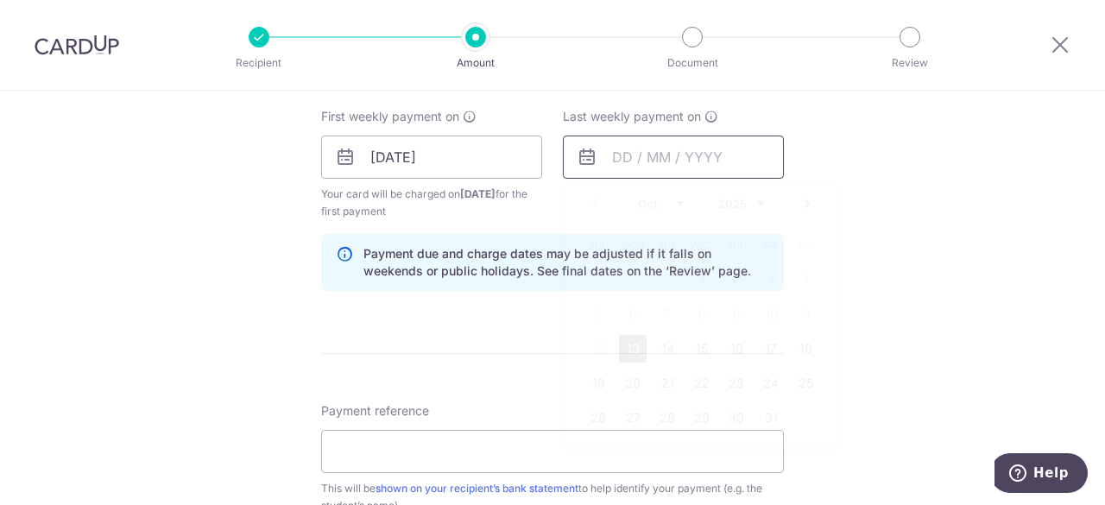
click at [643, 155] on input "text" at bounding box center [673, 157] width 221 height 43
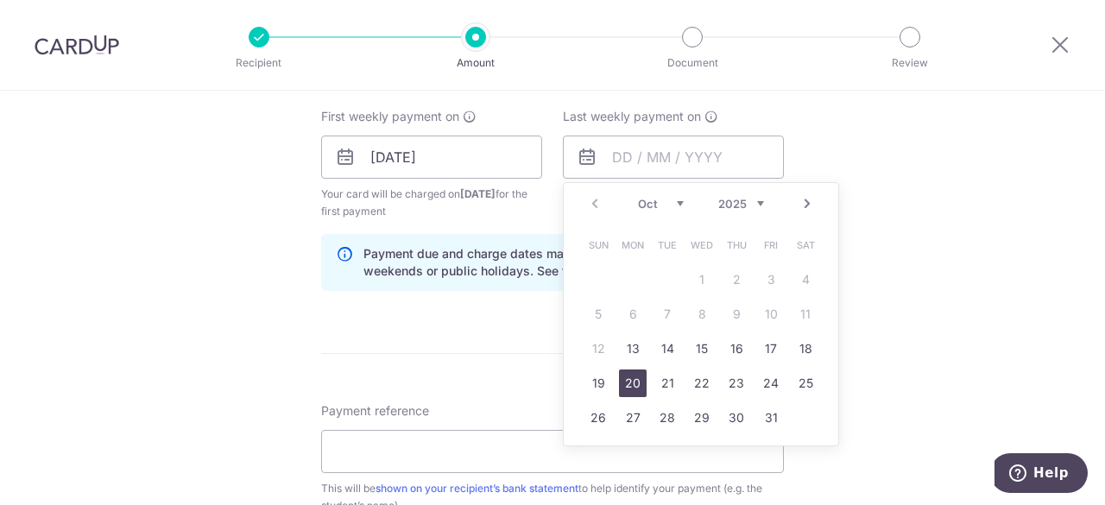
click at [628, 377] on link "20" at bounding box center [633, 384] width 28 height 28
type input "[DATE]"
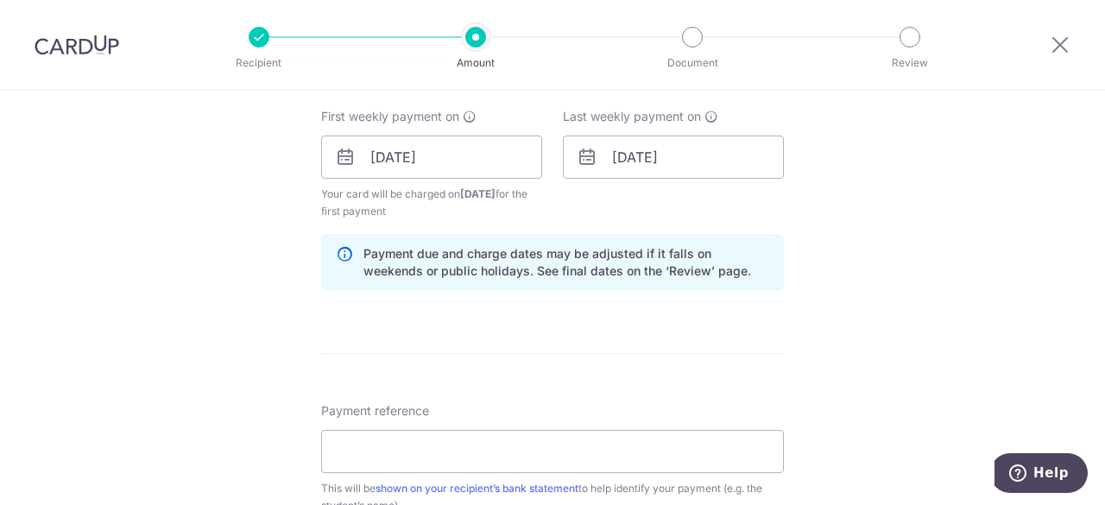
click at [874, 293] on div "Tell us more about your payment Enter payment amount SGD 650.00 650.00 Recipien…" at bounding box center [552, 139] width 1105 height 1650
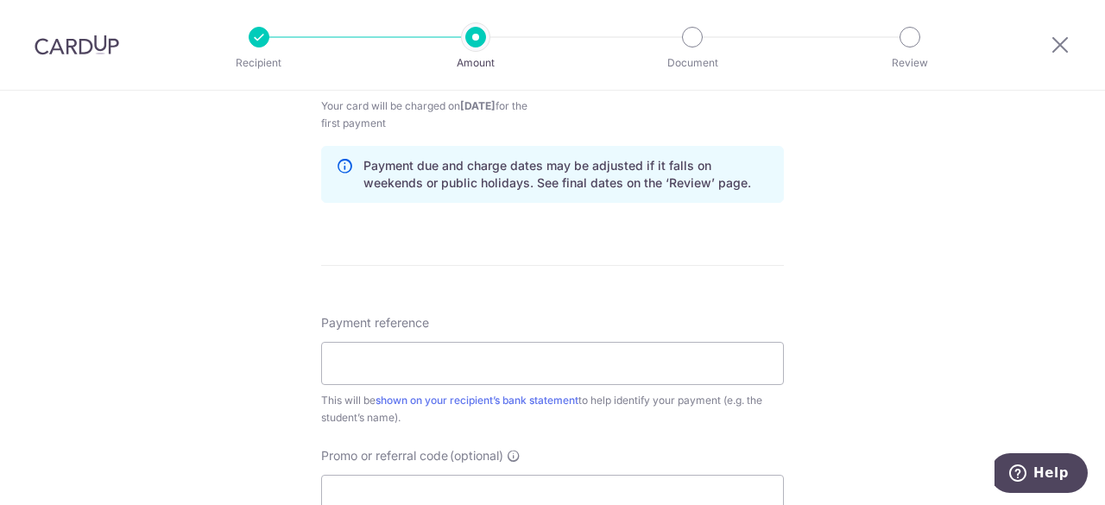
scroll to position [950, 0]
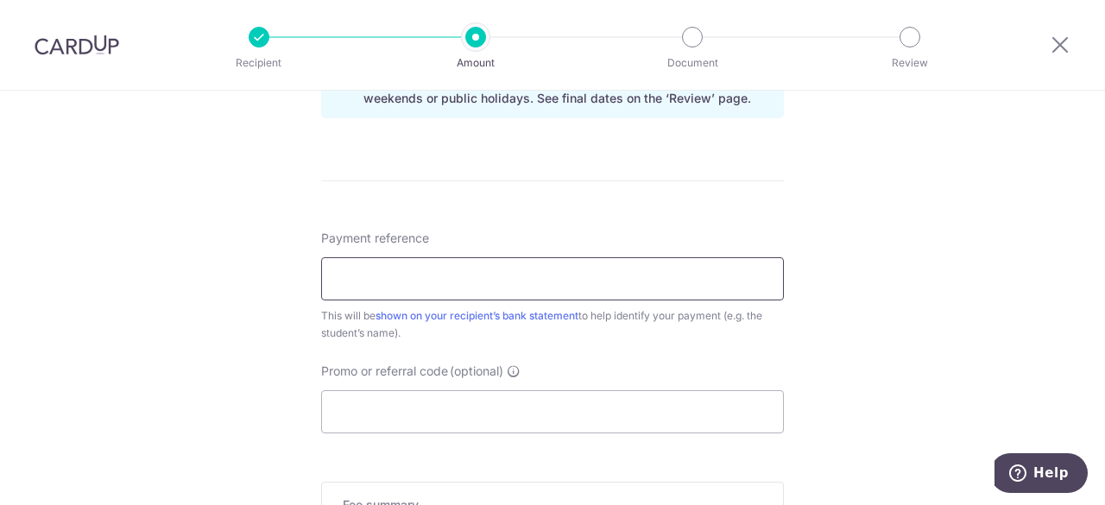
click at [456, 278] on input "Payment reference" at bounding box center [552, 278] width 463 height 43
paste input "ASIP2026 + Child’s Name"
drag, startPoint x: 470, startPoint y: 281, endPoint x: 404, endPoint y: 281, distance: 65.6
click at [404, 281] on input "ASIP2026 + Child’s Name" at bounding box center [552, 278] width 463 height 43
click at [513, 281] on input "ASIP2026 Nur Khadeeja Binte Md Jazl" at bounding box center [552, 278] width 463 height 43
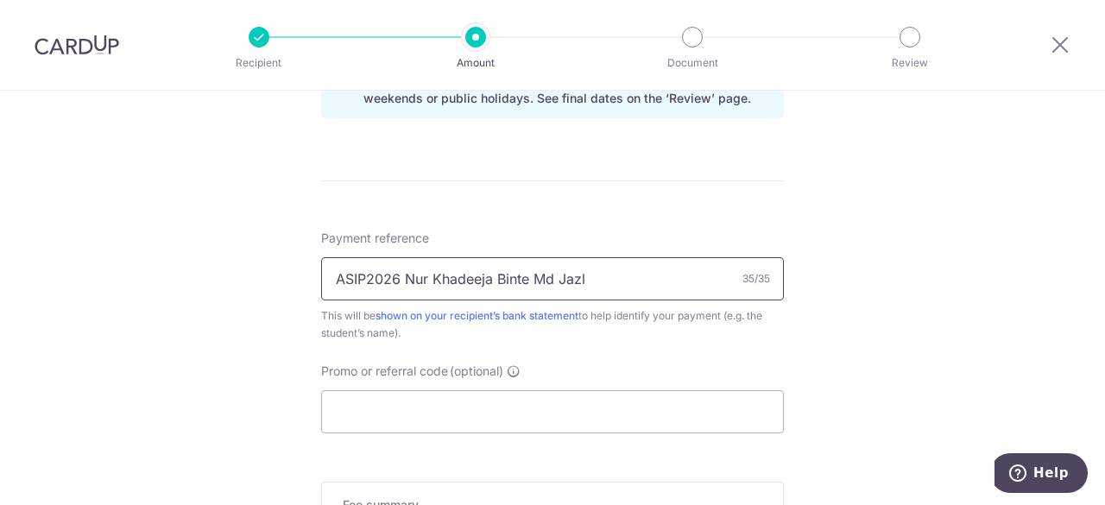
click at [513, 281] on input "ASIP2026 Nur Khadeeja Binte Md Jazl" at bounding box center [552, 278] width 463 height 43
click at [598, 281] on input "ASIP2026 Nur Khadeeja Bte Md Jazl" at bounding box center [552, 278] width 463 height 43
type input "ASIP2026 Nur Khadeeja Bte Md Jazli"
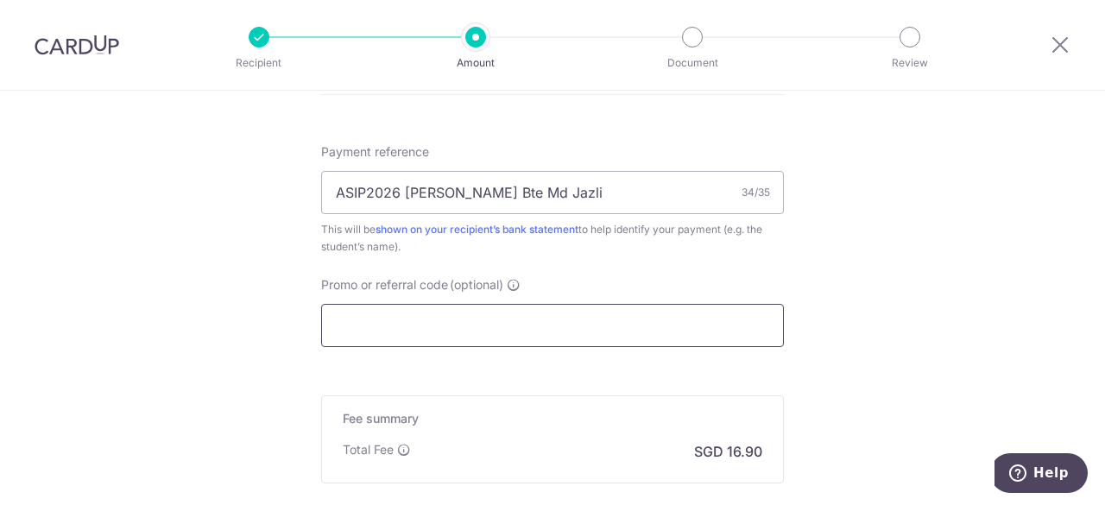
click at [452, 324] on input "Promo or referral code (optional)" at bounding box center [552, 325] width 463 height 43
paste input "REC185"
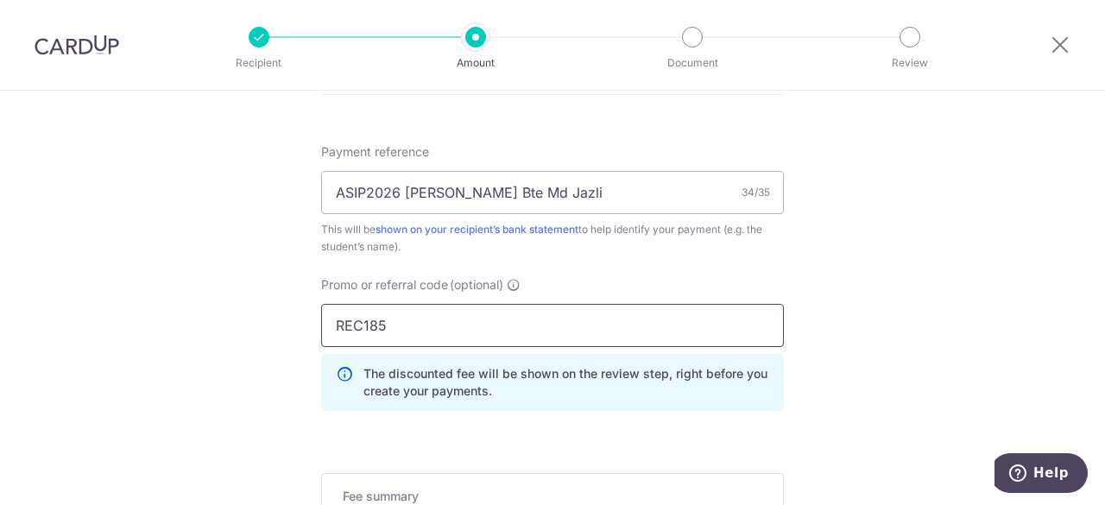
type input "REC185"
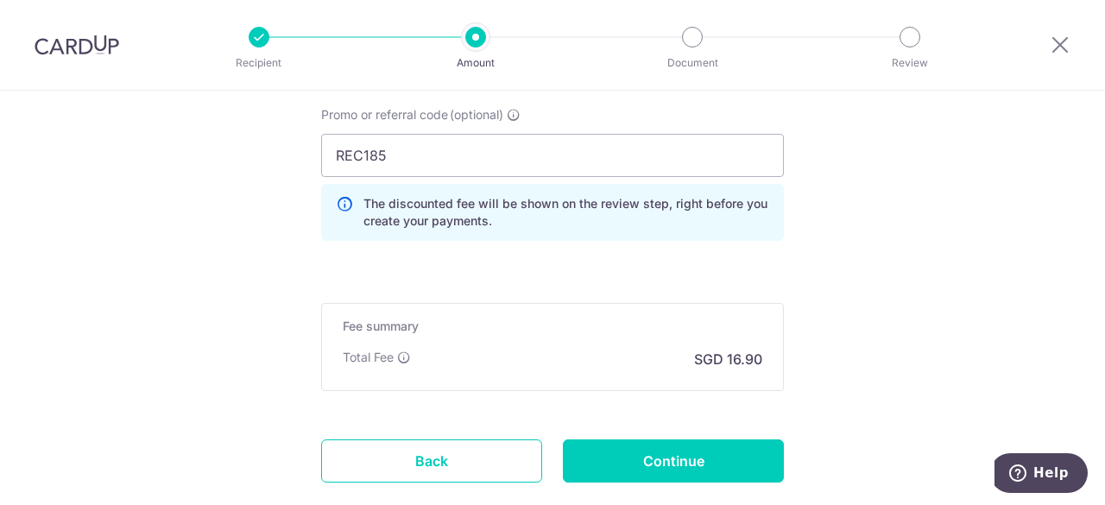
scroll to position [1209, 0]
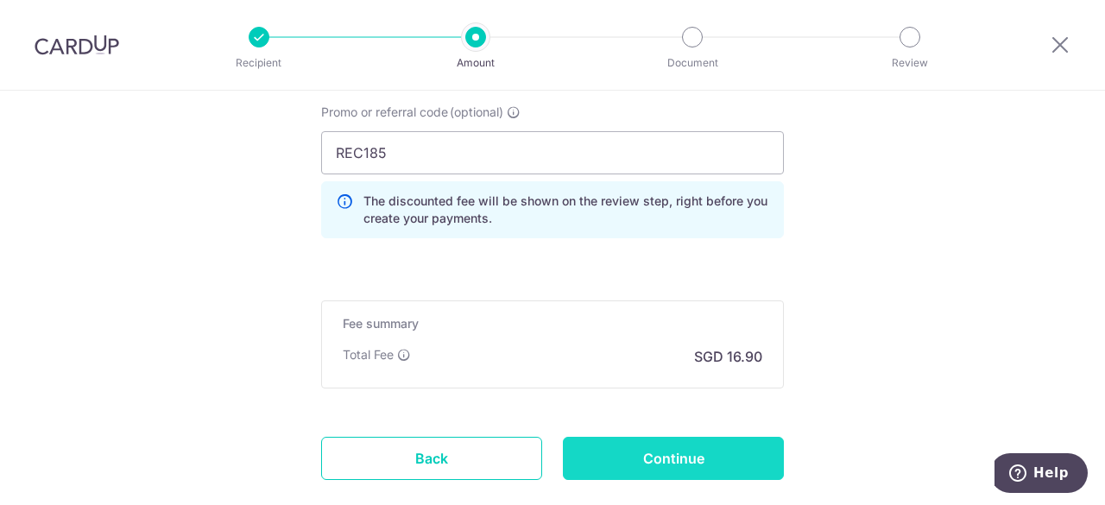
click at [693, 458] on input "Continue" at bounding box center [673, 458] width 221 height 43
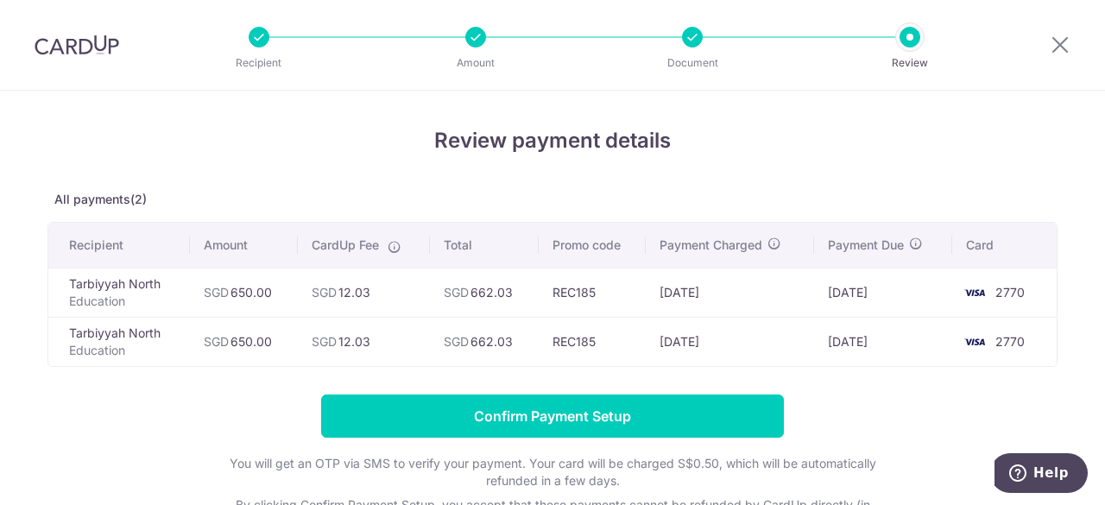
scroll to position [86, 0]
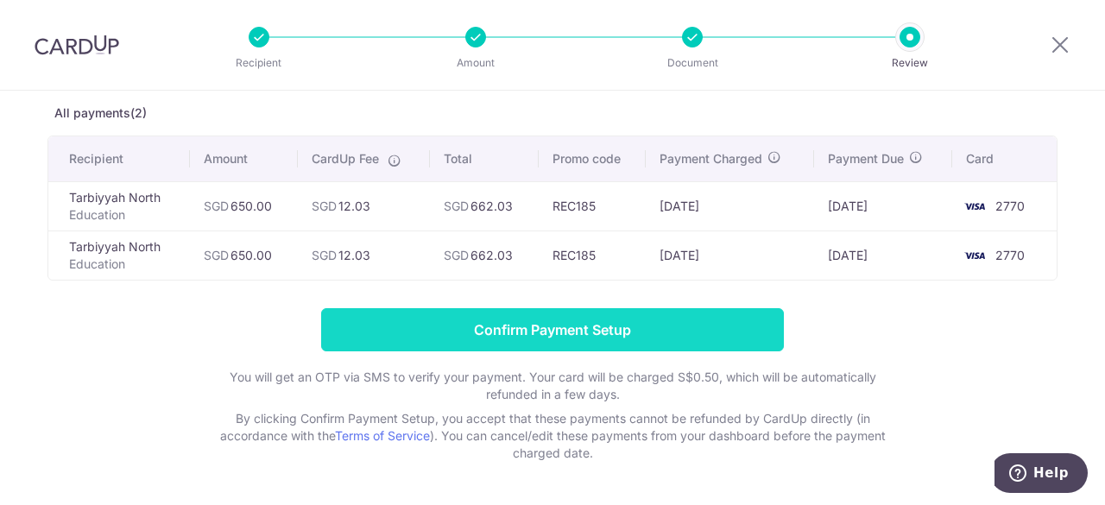
click at [570, 331] on input "Confirm Payment Setup" at bounding box center [552, 329] width 463 height 43
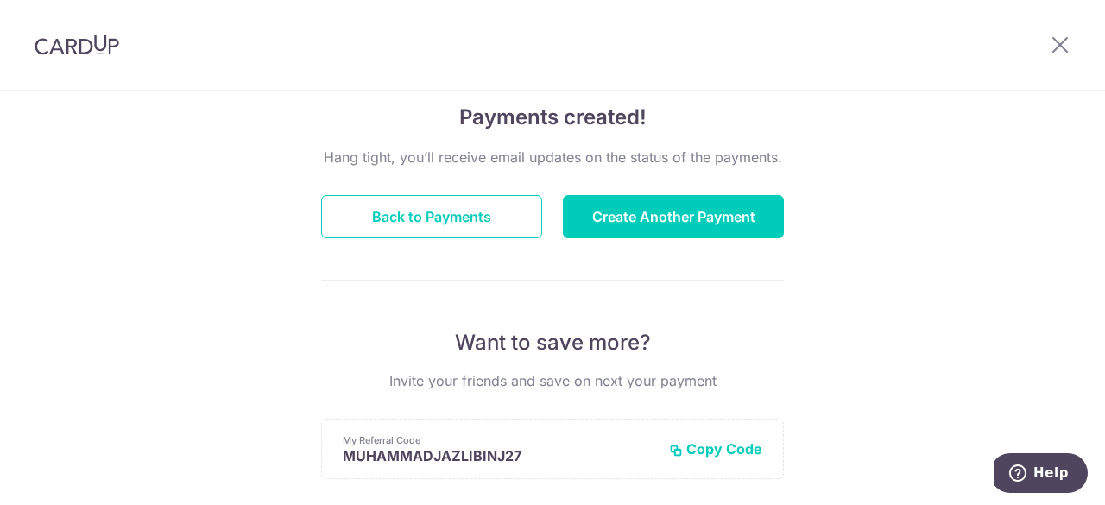
scroll to position [173, 0]
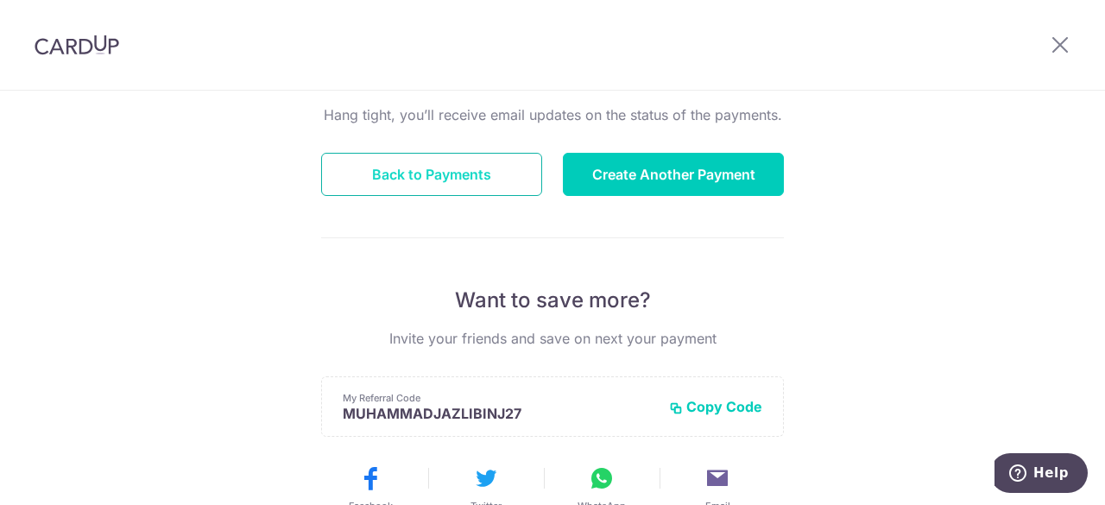
click at [470, 182] on button "Back to Payments" at bounding box center [431, 174] width 221 height 43
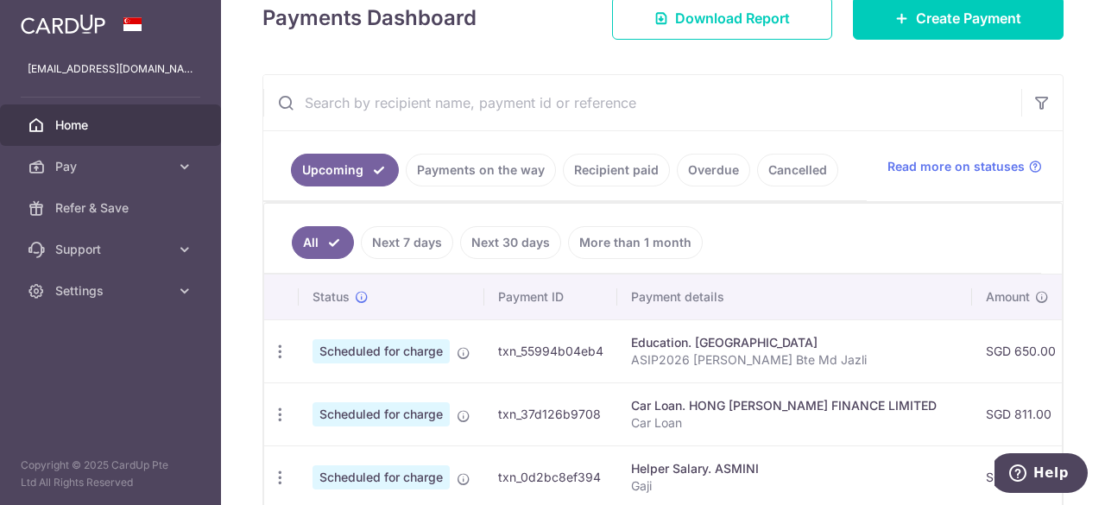
click at [509, 174] on link "Payments on the way" at bounding box center [481, 170] width 150 height 33
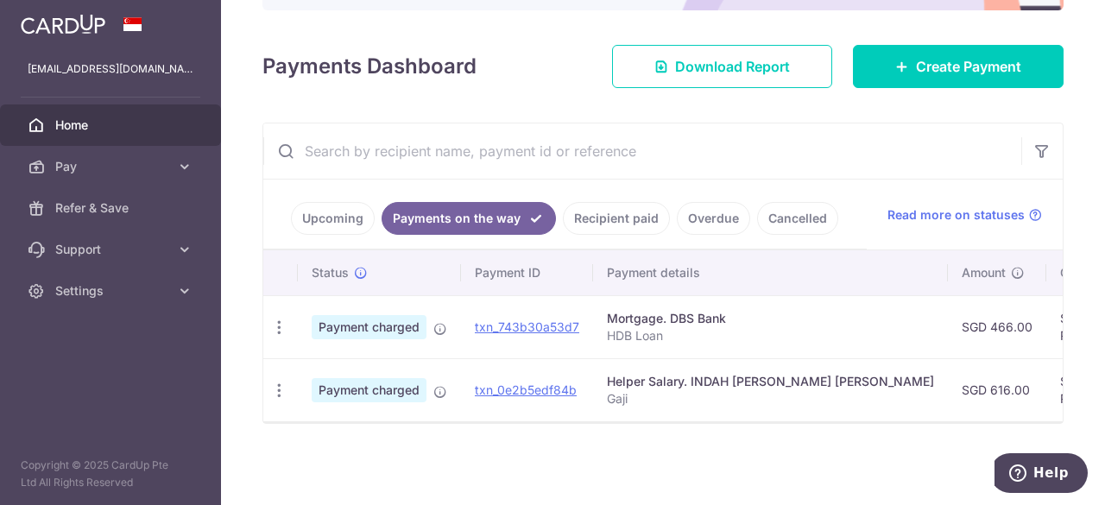
click at [628, 220] on link "Recipient paid" at bounding box center [616, 218] width 107 height 33
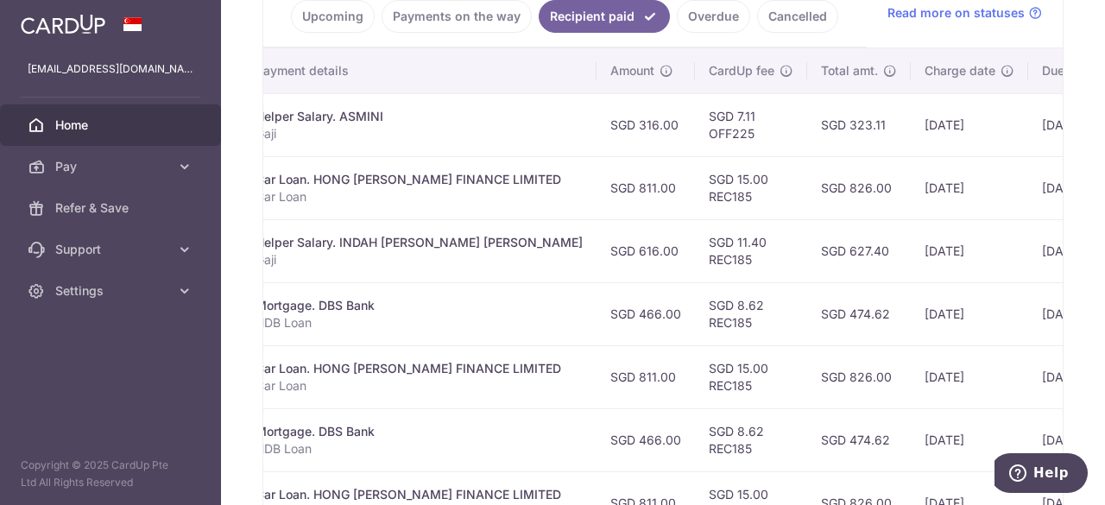
scroll to position [154, 0]
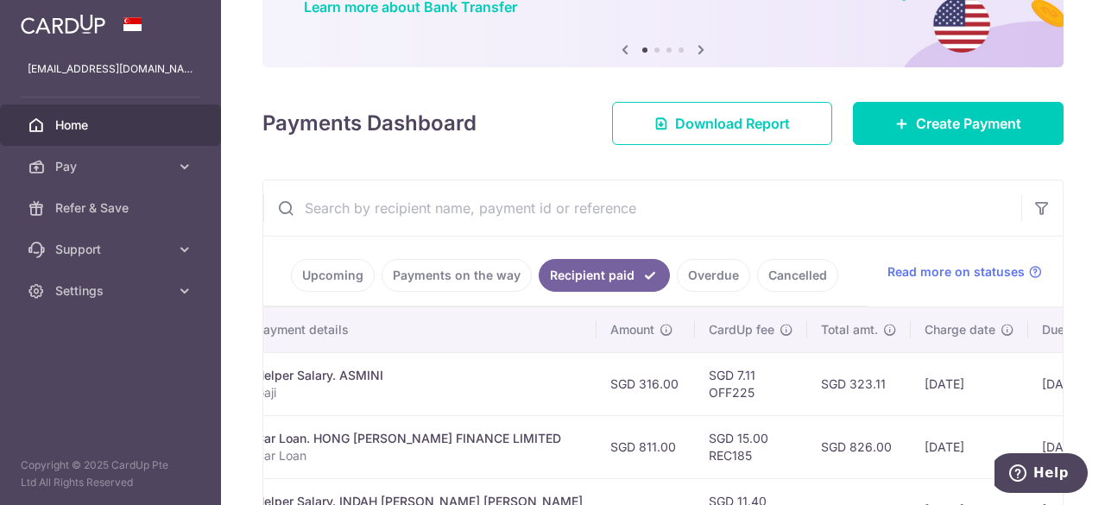
click at [699, 273] on link "Overdue" at bounding box center [713, 275] width 73 height 33
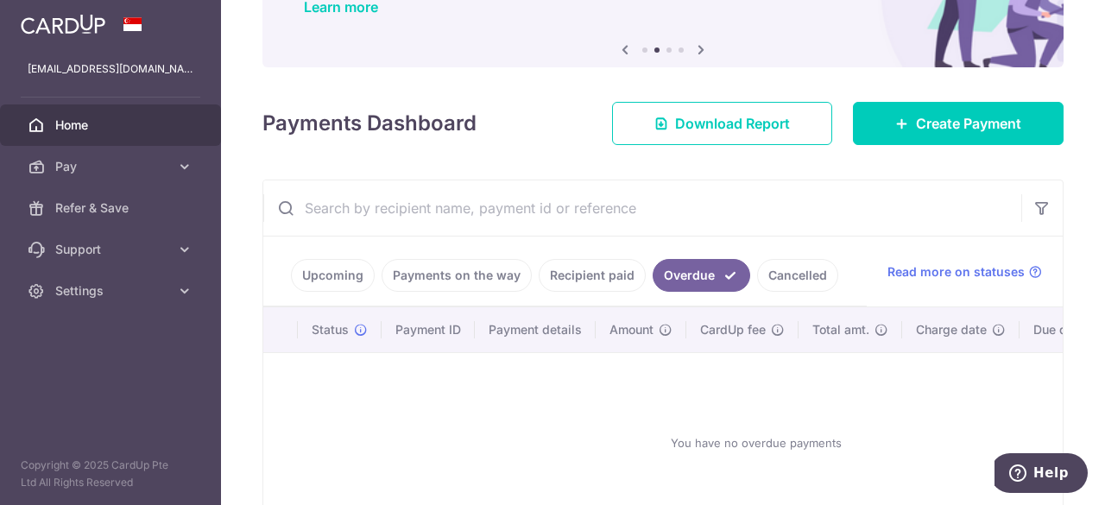
click at [797, 281] on link "Cancelled" at bounding box center [797, 275] width 81 height 33
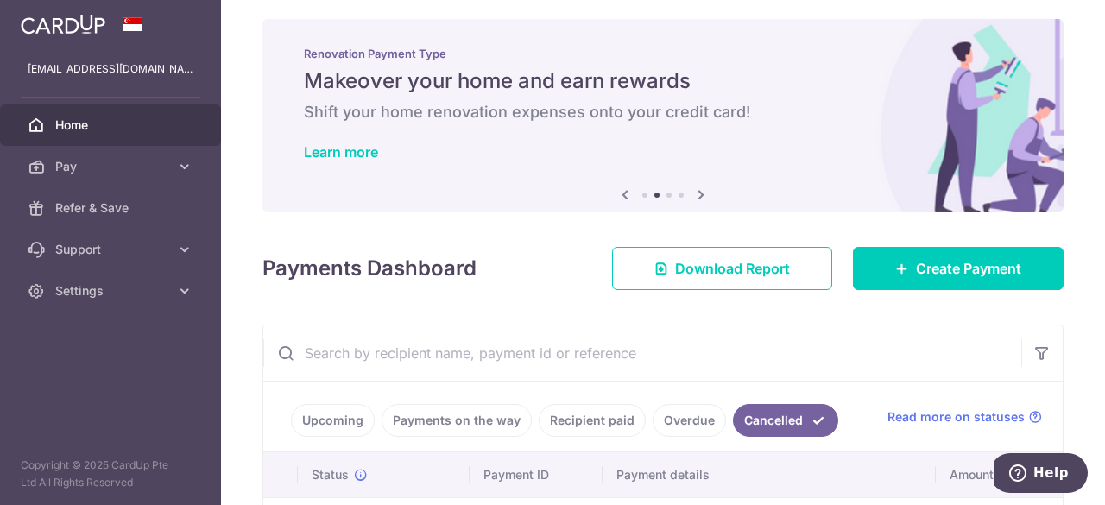
scroll to position [0, 0]
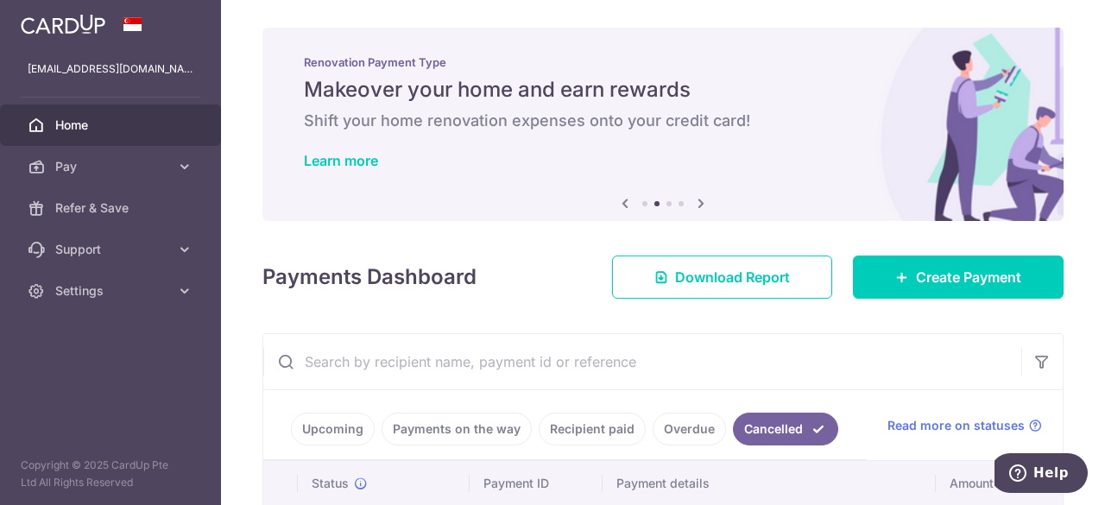
click at [332, 421] on link "Upcoming" at bounding box center [333, 429] width 84 height 33
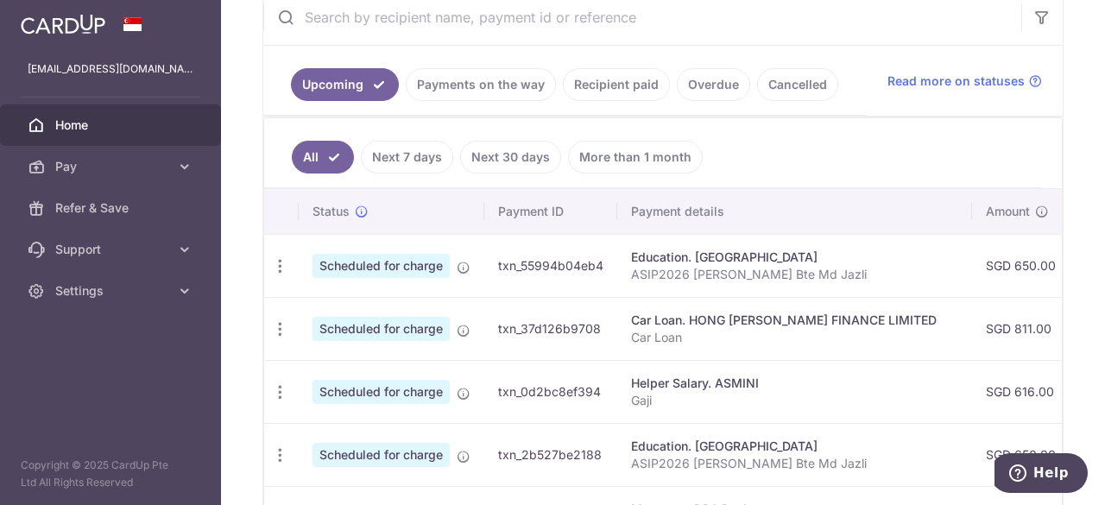
scroll to position [334, 0]
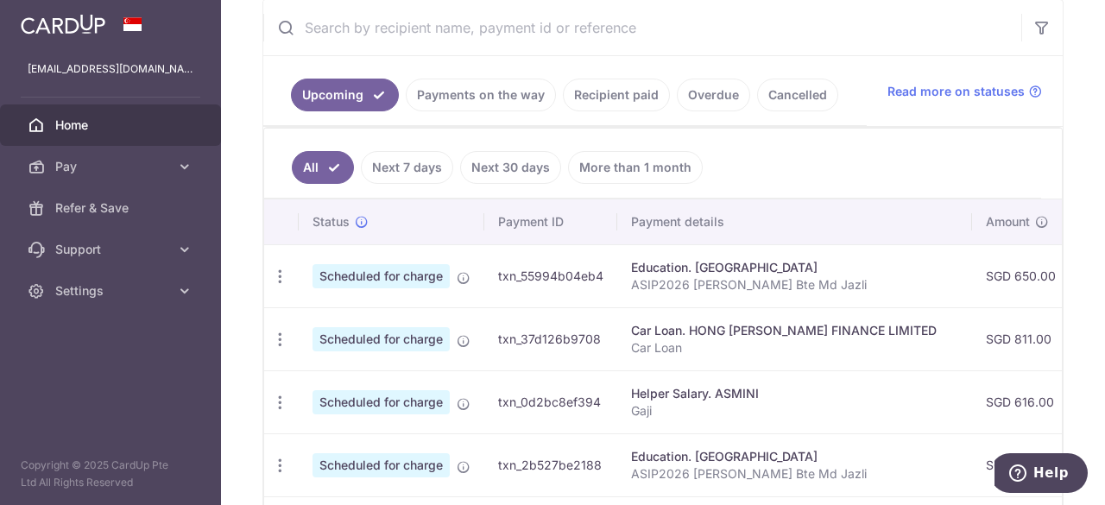
click at [459, 96] on link "Payments on the way" at bounding box center [481, 95] width 150 height 33
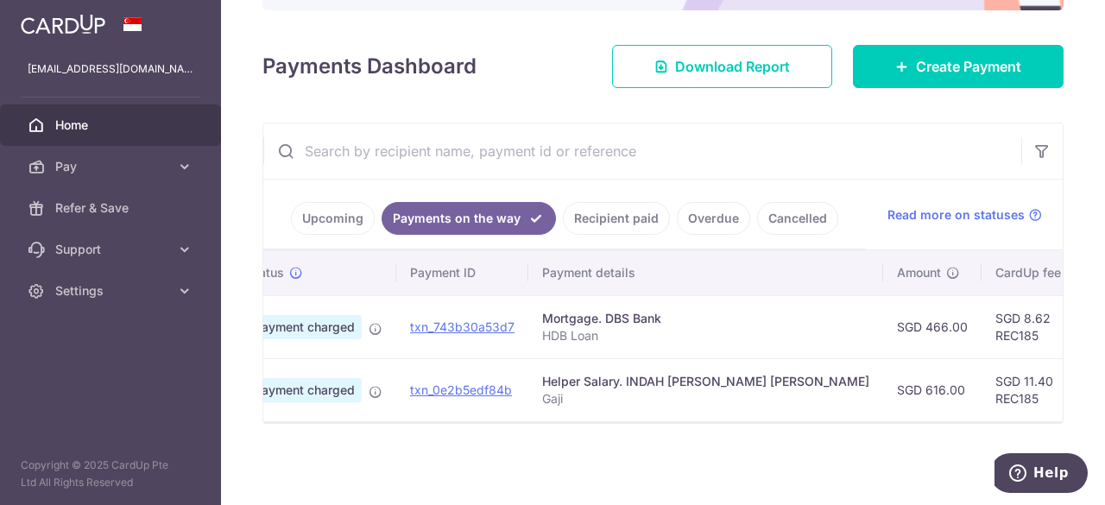
scroll to position [0, 0]
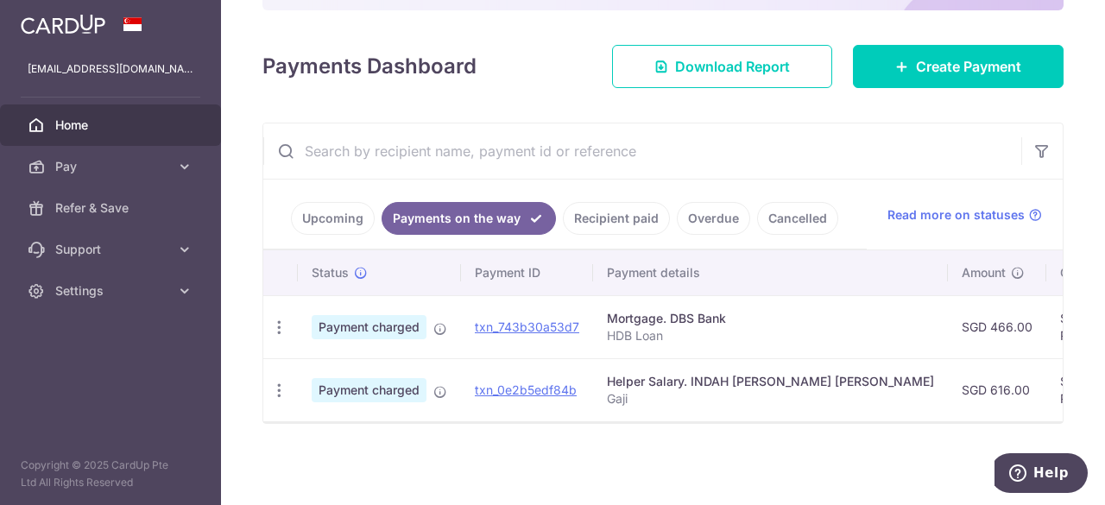
click at [347, 218] on link "Upcoming" at bounding box center [333, 218] width 84 height 33
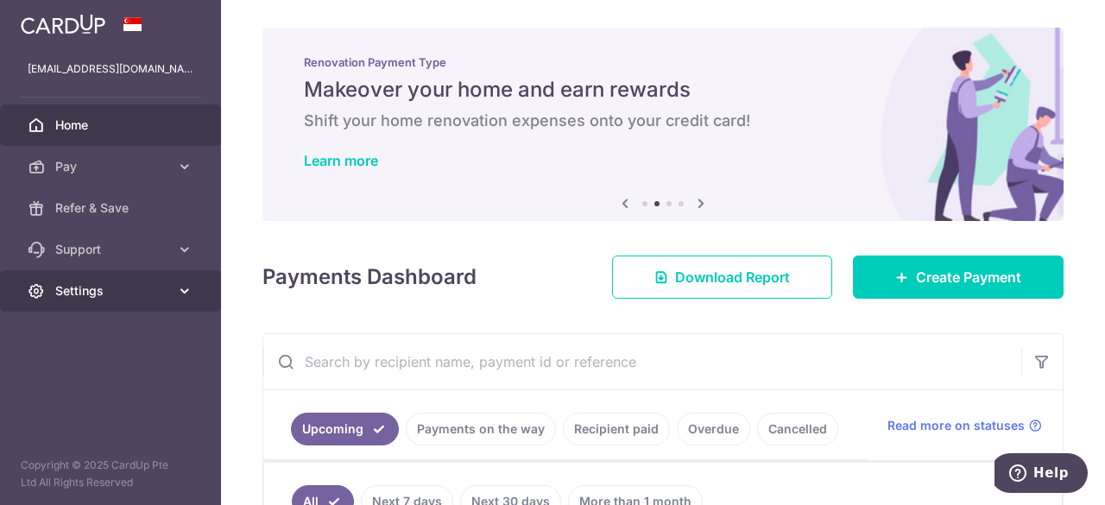
click at [114, 288] on span "Settings" at bounding box center [112, 290] width 114 height 17
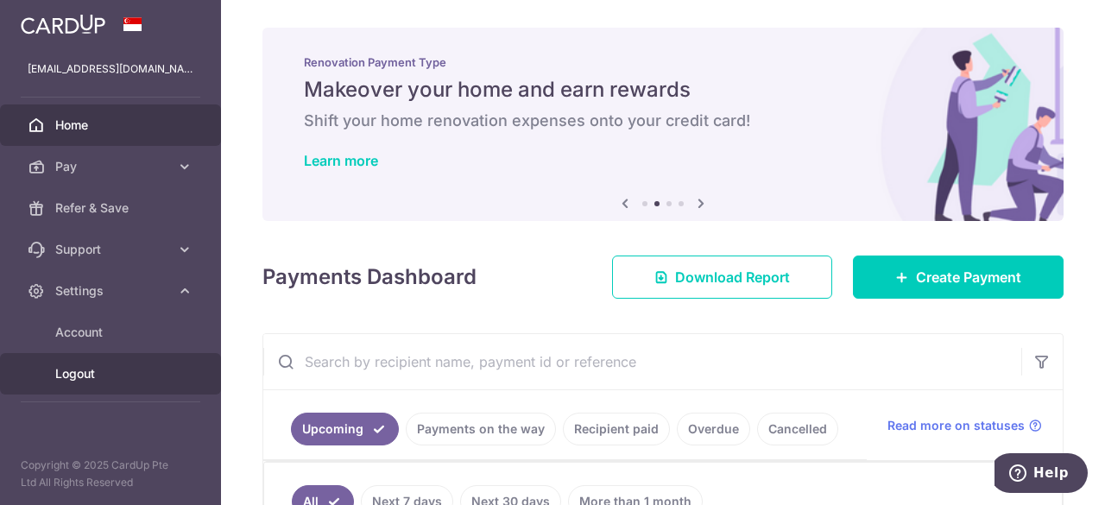
click at [81, 372] on span "Logout" at bounding box center [112, 373] width 114 height 17
